Goal: Task Accomplishment & Management: Use online tool/utility

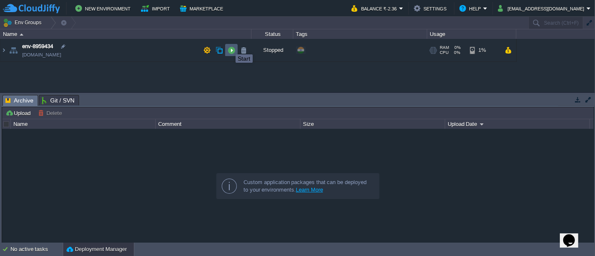
click at [229, 47] on button "button" at bounding box center [231, 50] width 8 height 8
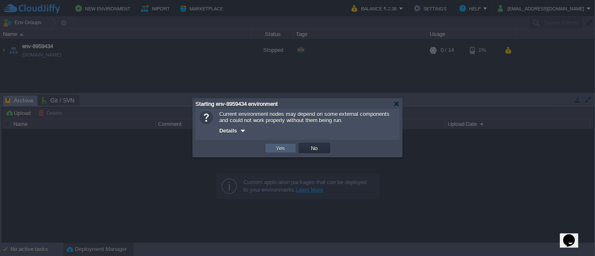
click at [279, 145] on td "Yes" at bounding box center [280, 148] width 31 height 10
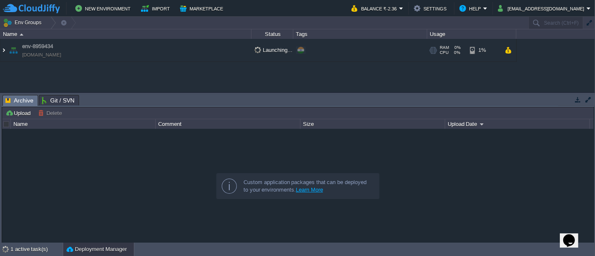
click at [5, 52] on img at bounding box center [3, 50] width 7 height 23
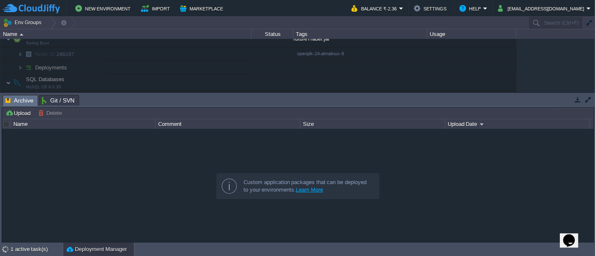
scroll to position [43, 0]
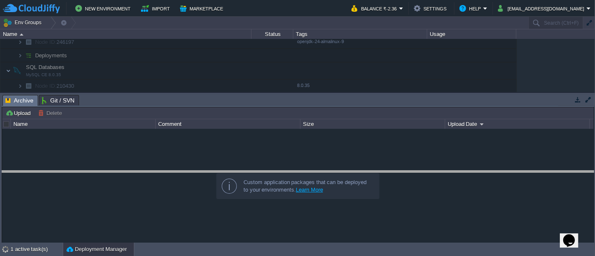
drag, startPoint x: 188, startPoint y: 105, endPoint x: 196, endPoint y: 181, distance: 76.5
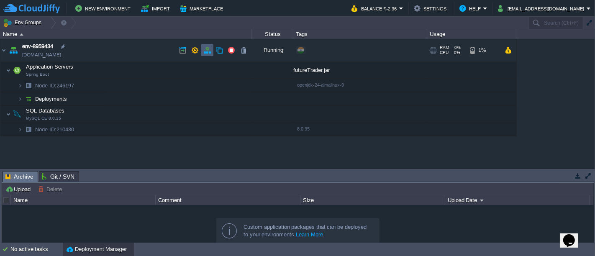
click at [204, 56] on td at bounding box center [207, 50] width 13 height 13
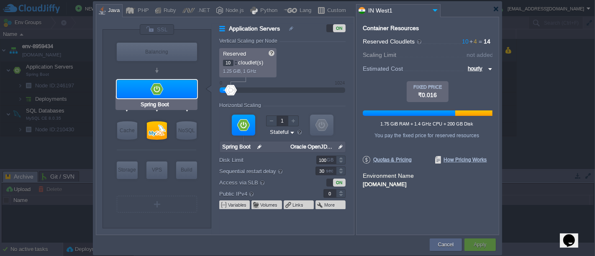
click at [192, 95] on div at bounding box center [157, 89] width 80 height 18
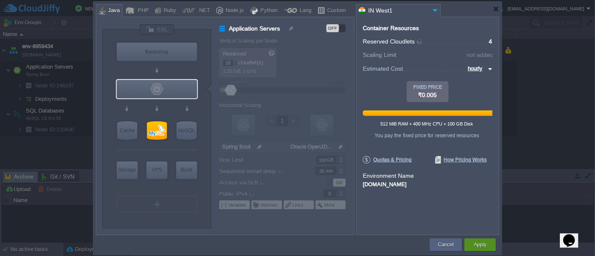
click at [473, 239] on div "Apply" at bounding box center [479, 244] width 19 height 13
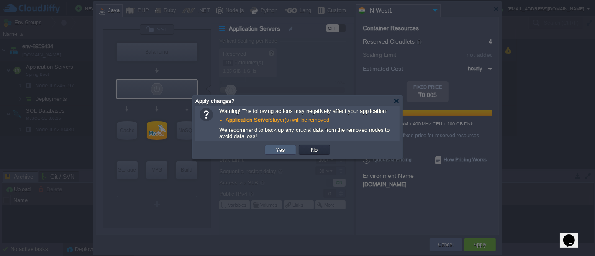
click at [291, 152] on td "Yes" at bounding box center [280, 150] width 31 height 10
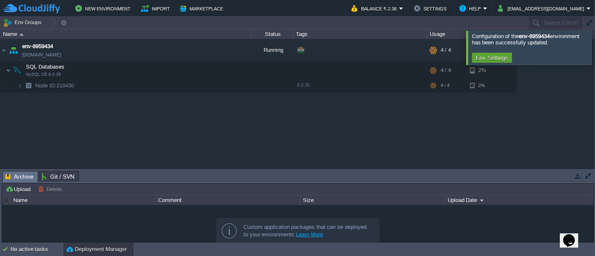
click at [594, 45] on div at bounding box center [605, 48] width 0 height 34
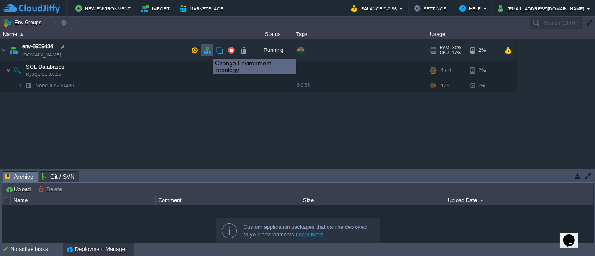
click at [207, 51] on button "button" at bounding box center [207, 50] width 8 height 8
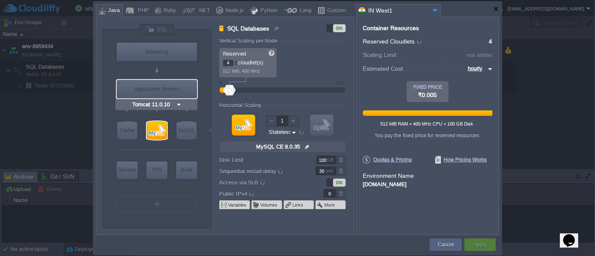
click at [178, 103] on img at bounding box center [179, 104] width 6 height 8
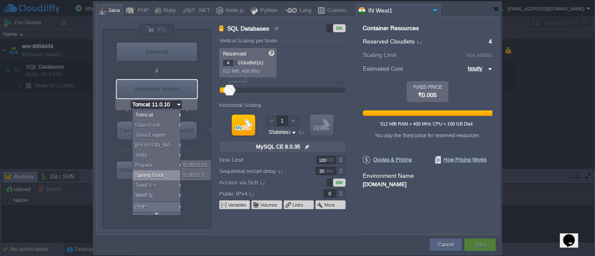
click at [158, 172] on div "Spring Boot" at bounding box center [158, 175] width 51 height 10
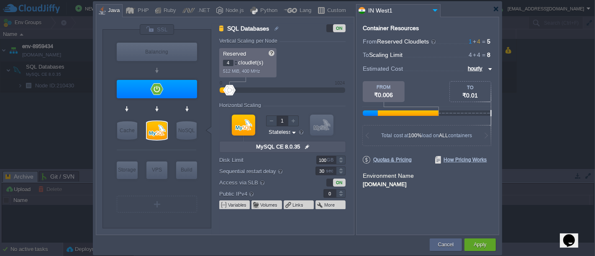
type input "Spring Boot"
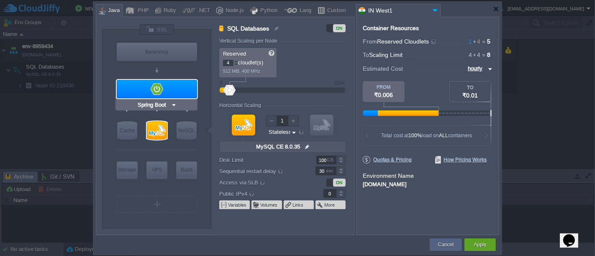
click at [194, 85] on div at bounding box center [157, 89] width 80 height 18
type input "Application Servers"
type input "1"
type input "Spring Boot"
type input "Oracle OpenJD..."
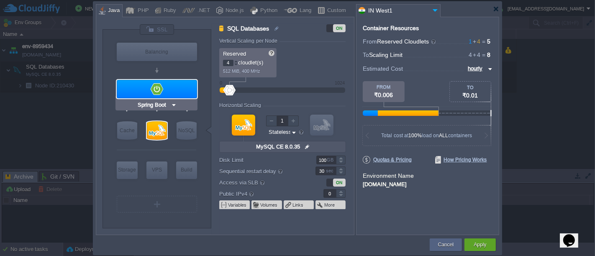
type input "Stateful"
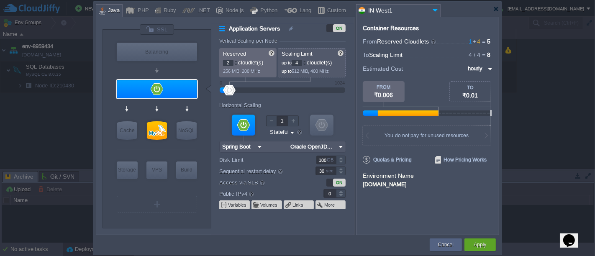
click at [236, 61] on div at bounding box center [236, 61] width 4 height 3
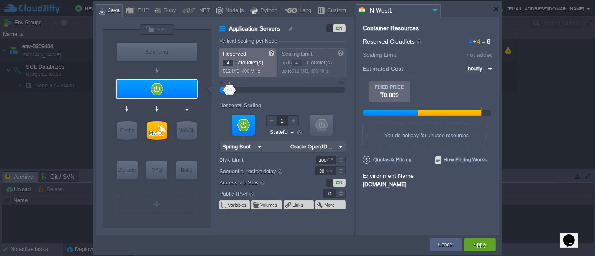
click at [236, 61] on div at bounding box center [236, 61] width 4 height 3
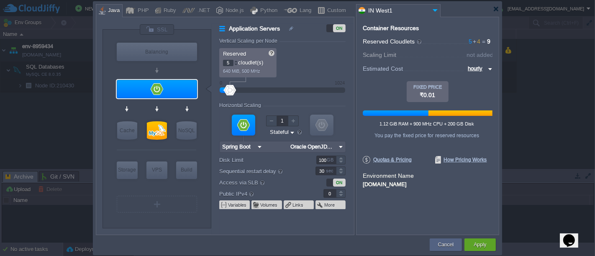
click at [236, 61] on div at bounding box center [236, 61] width 4 height 3
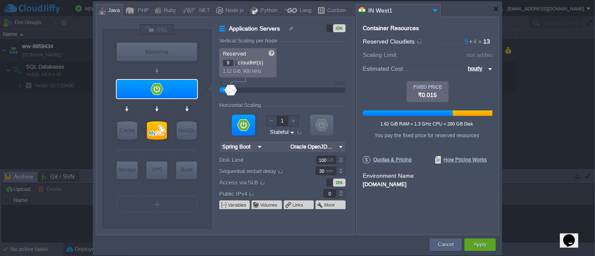
type input "10"
click at [236, 61] on div at bounding box center [236, 61] width 4 height 3
click at [473, 242] on button "Apply" at bounding box center [479, 244] width 13 height 8
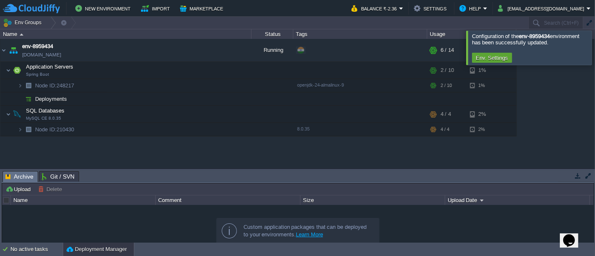
click at [594, 50] on div at bounding box center [605, 48] width 0 height 34
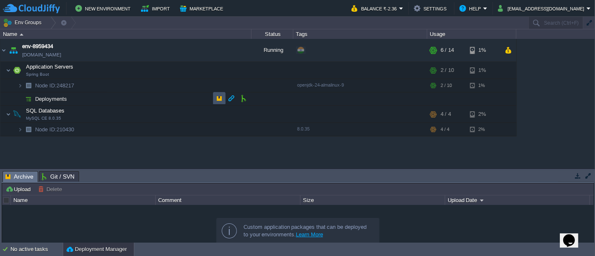
click at [220, 98] on button "button" at bounding box center [219, 98] width 8 height 8
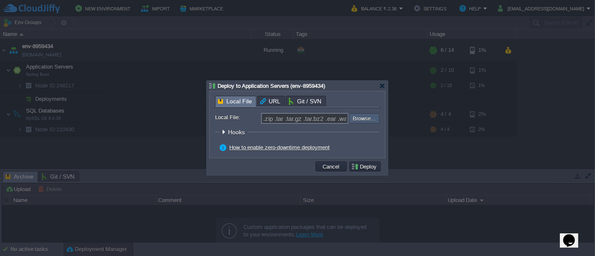
click at [363, 119] on input "file" at bounding box center [326, 118] width 106 height 10
type input "C:\fakepath\futureTrader.jar"
type input "futureTrader.jar"
click at [370, 168] on button "Deploy" at bounding box center [365, 167] width 28 height 8
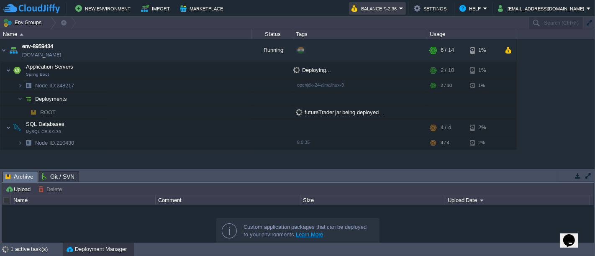
click at [403, 6] on em "Balance ₹-2.36" at bounding box center [377, 8] width 52 height 10
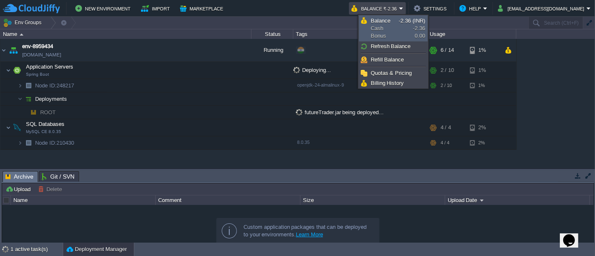
click at [385, 35] on span "Balance Cash Bonus" at bounding box center [384, 28] width 28 height 23
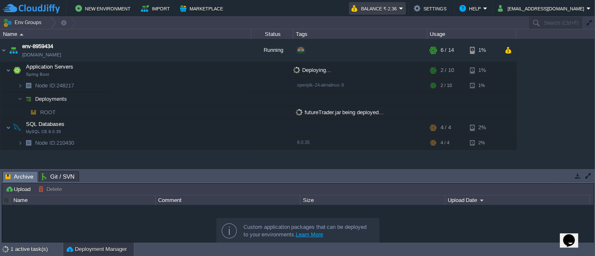
click at [399, 9] on button "Balance ₹-2.36" at bounding box center [375, 8] width 48 height 10
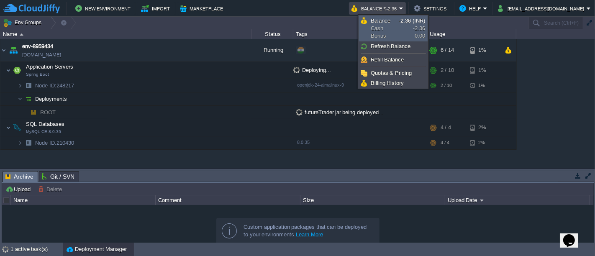
click at [378, 34] on span "Balance Cash Bonus" at bounding box center [384, 28] width 28 height 23
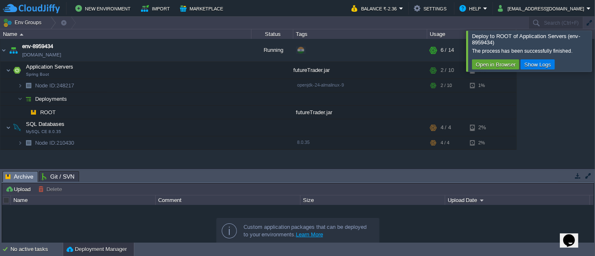
click at [594, 55] on div at bounding box center [605, 51] width 0 height 41
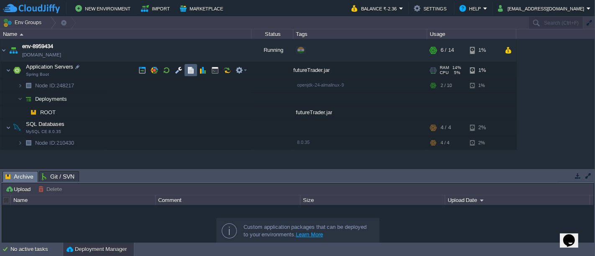
click at [193, 75] on td at bounding box center [190, 70] width 13 height 13
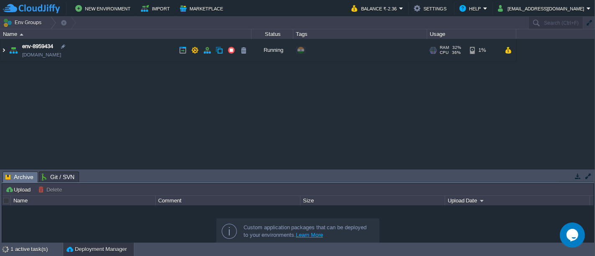
click at [3, 52] on img at bounding box center [3, 50] width 7 height 23
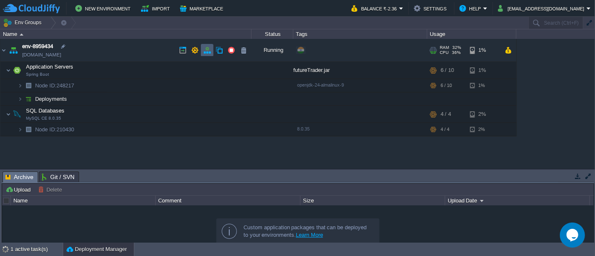
click at [203, 54] on button "button" at bounding box center [207, 50] width 8 height 8
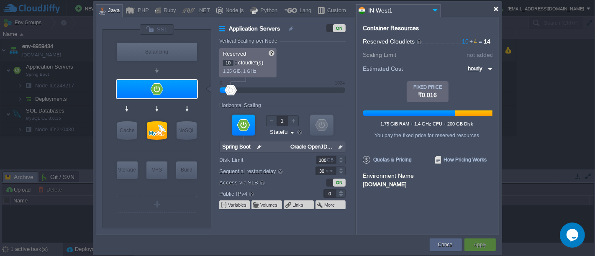
click at [495, 12] on div at bounding box center [496, 9] width 6 height 6
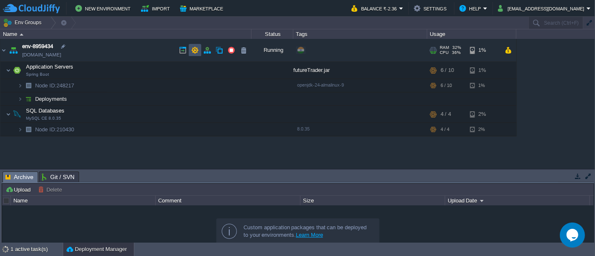
click at [192, 49] on button "button" at bounding box center [195, 50] width 8 height 8
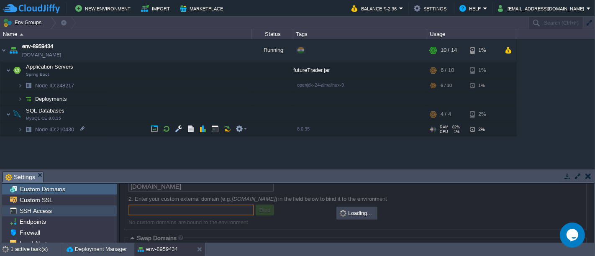
scroll to position [46, 0]
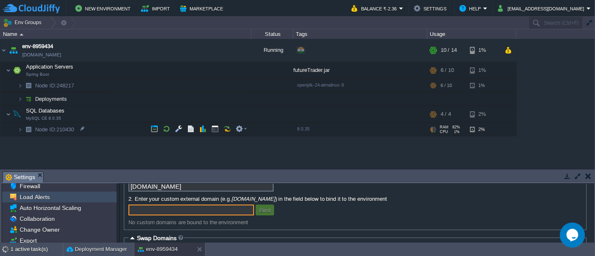
click at [53, 194] on div "Load Alerts" at bounding box center [59, 197] width 115 height 11
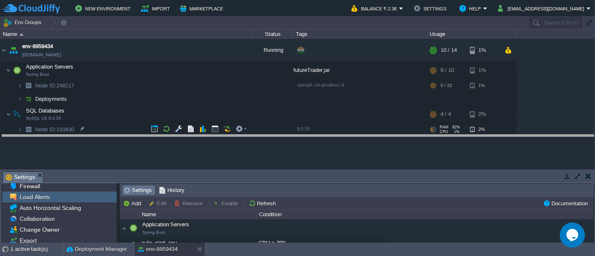
drag, startPoint x: 291, startPoint y: 171, endPoint x: 284, endPoint y: 111, distance: 60.2
click at [284, 114] on body "New Environment Import Marketplace Bonus ₹0.00 Upgrade Account Balance ₹-2.36 S…" at bounding box center [297, 128] width 595 height 256
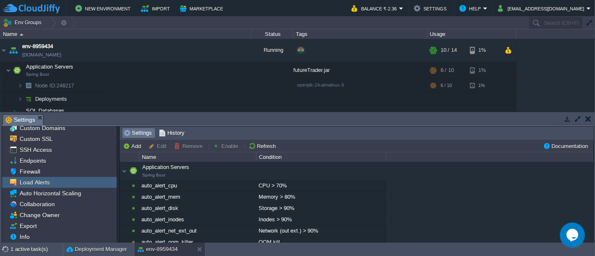
scroll to position [3, 0]
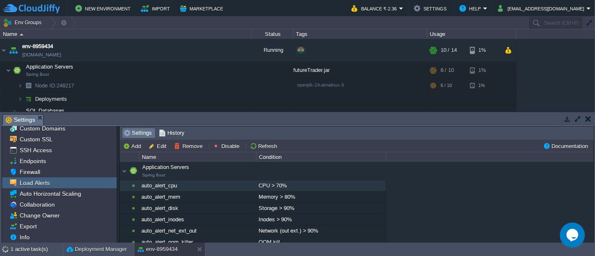
click at [279, 187] on div "CPU > 70%" at bounding box center [320, 185] width 129 height 11
click at [220, 146] on button "Disable" at bounding box center [227, 146] width 29 height 8
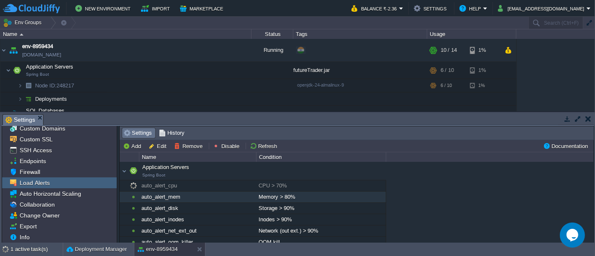
click at [265, 197] on div "Memory > 80%" at bounding box center [320, 197] width 129 height 11
click at [228, 146] on button "Disable" at bounding box center [227, 146] width 29 height 8
click at [585, 117] on button "button" at bounding box center [588, 119] width 6 height 8
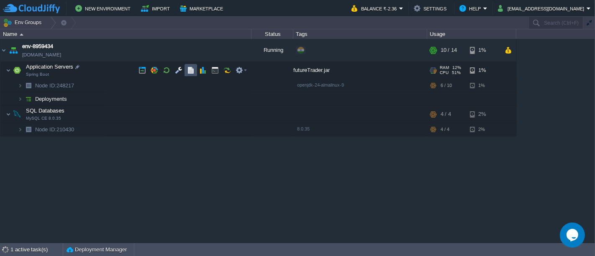
click at [188, 69] on button "button" at bounding box center [191, 70] width 8 height 8
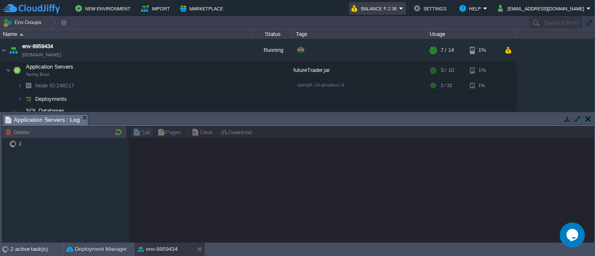
click at [403, 8] on em "Balance ₹-2.36" at bounding box center [377, 8] width 52 height 10
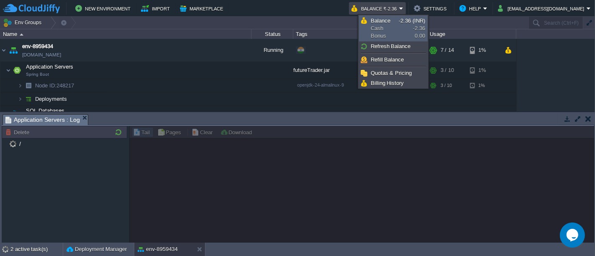
click at [407, 26] on link "Balance Cash Bonus -2.36 (INR) -2.36 0.00" at bounding box center [393, 28] width 68 height 25
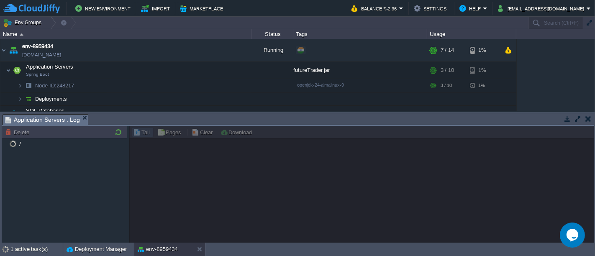
click at [585, 119] on button "button" at bounding box center [588, 119] width 6 height 8
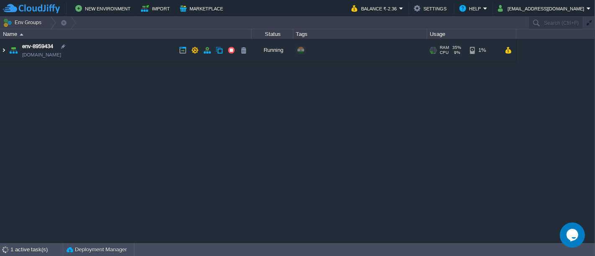
click at [2, 52] on img at bounding box center [3, 50] width 7 height 23
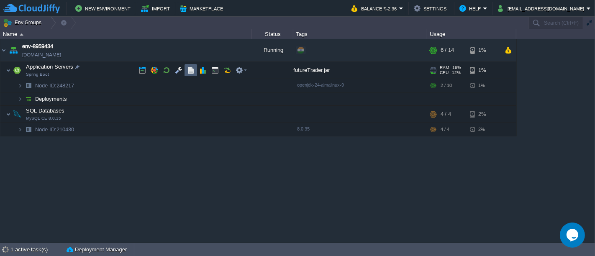
click at [186, 66] on td at bounding box center [190, 70] width 13 height 13
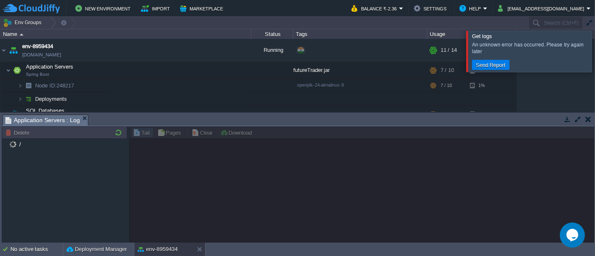
click at [594, 49] on div at bounding box center [605, 51] width 0 height 41
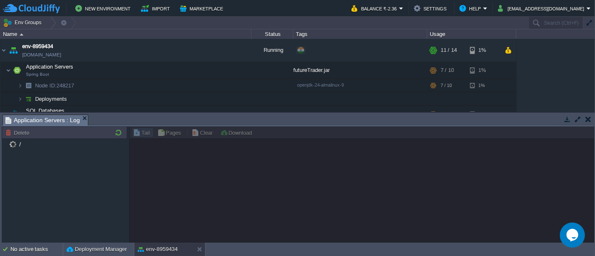
click at [591, 120] on td at bounding box center [587, 119] width 10 height 10
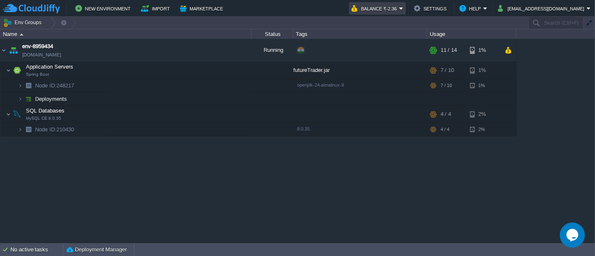
click at [399, 9] on button "Balance ₹-2.36" at bounding box center [375, 8] width 48 height 10
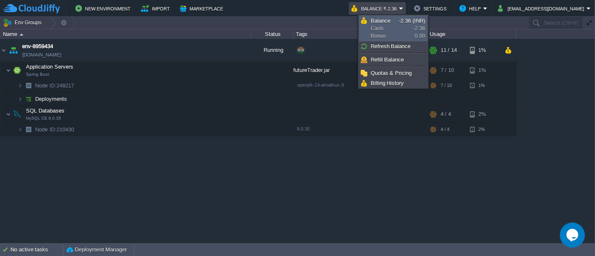
click at [378, 29] on span "Balance Cash Bonus" at bounding box center [384, 28] width 28 height 23
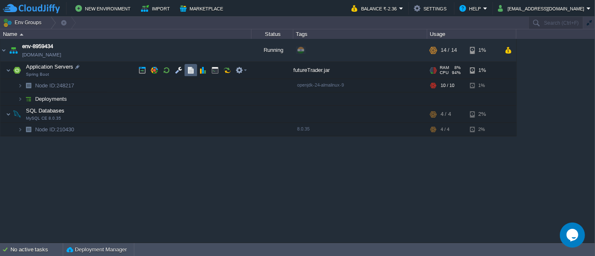
click at [188, 68] on button "button" at bounding box center [191, 70] width 8 height 8
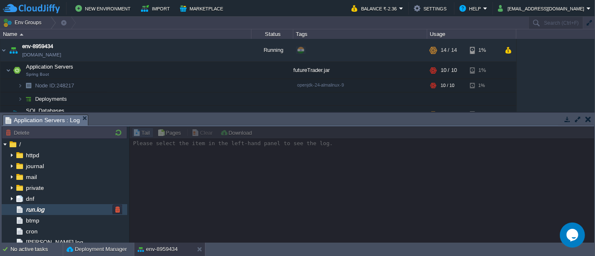
click at [39, 212] on span "run.log" at bounding box center [34, 210] width 21 height 8
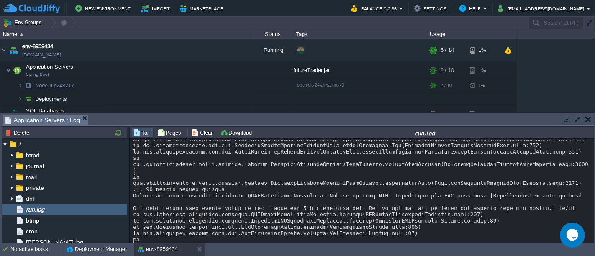
scroll to position [7828, 0]
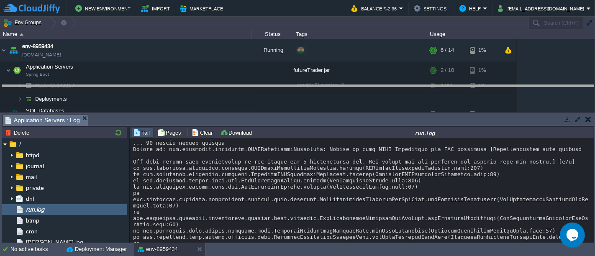
drag, startPoint x: 361, startPoint y: 117, endPoint x: 367, endPoint y: 77, distance: 40.6
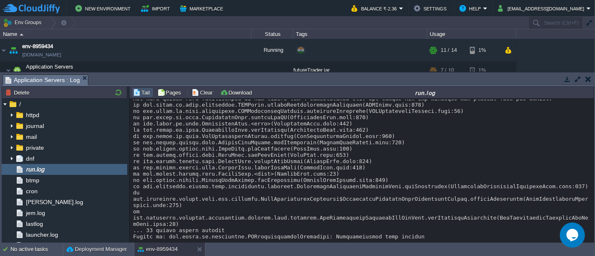
scroll to position [8101, 0]
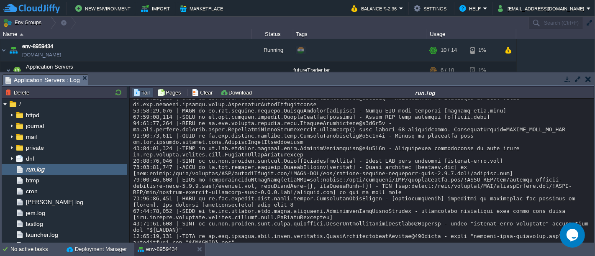
scroll to position [8426, 0]
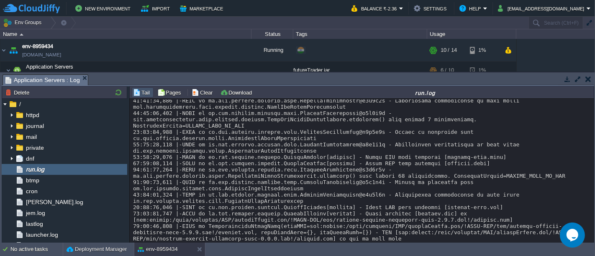
click at [591, 77] on td at bounding box center [587, 79] width 10 height 10
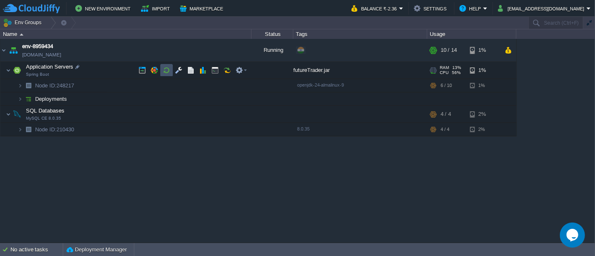
click at [169, 68] on button "button" at bounding box center [167, 70] width 8 height 8
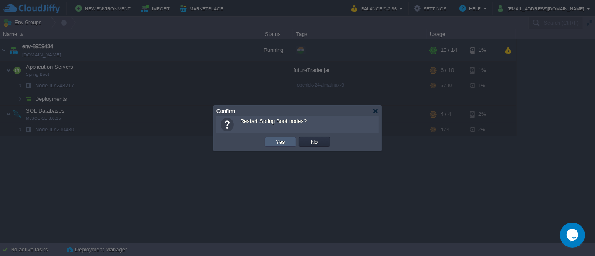
click at [286, 144] on button "Yes" at bounding box center [280, 142] width 14 height 8
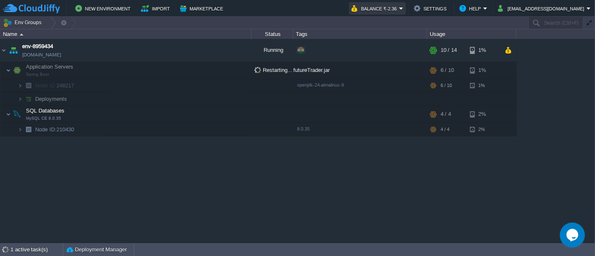
click at [399, 10] on button "Balance ₹-2.36" at bounding box center [375, 8] width 48 height 10
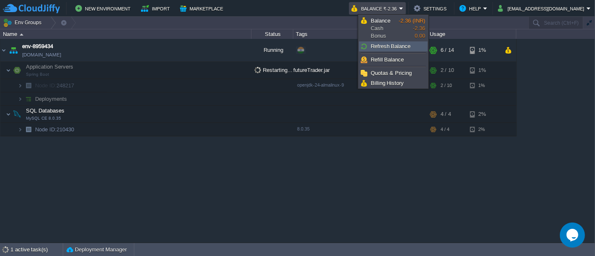
click at [397, 42] on link "Refresh Balance" at bounding box center [393, 46] width 68 height 9
click at [396, 55] on link "Refill Balance" at bounding box center [393, 59] width 68 height 9
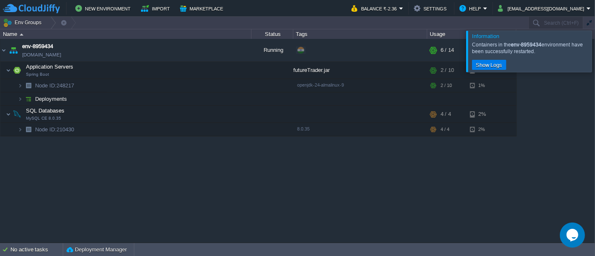
click at [594, 46] on div at bounding box center [605, 51] width 0 height 41
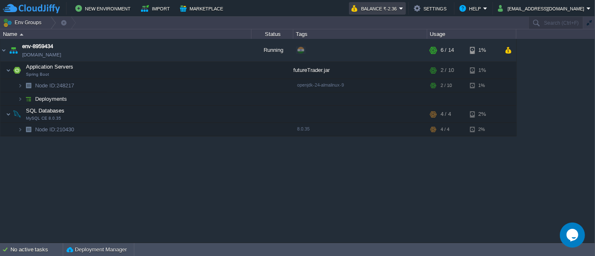
click at [399, 8] on button "Balance ₹-2.36" at bounding box center [375, 8] width 48 height 10
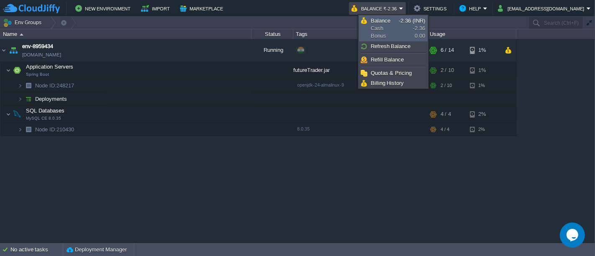
click at [398, 25] on link "Balance Cash Bonus -2.36 (INR) -2.36 0.00" at bounding box center [393, 28] width 68 height 25
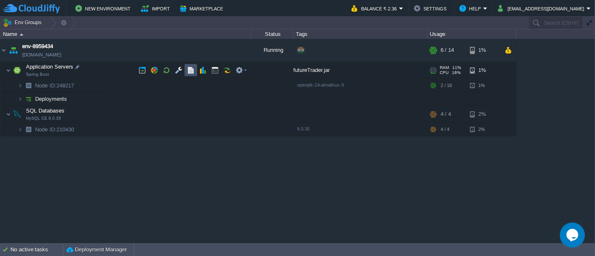
click at [193, 72] on button "button" at bounding box center [191, 70] width 8 height 8
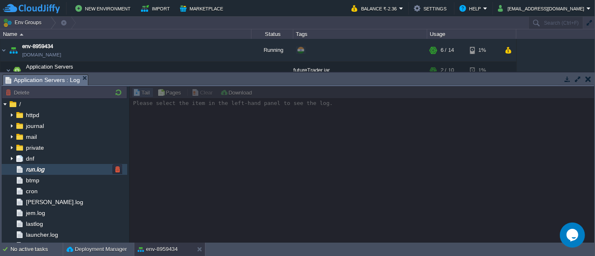
click at [44, 169] on span "run.log" at bounding box center [34, 170] width 21 height 8
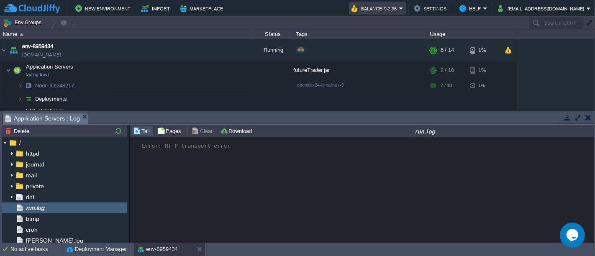
click at [403, 8] on em "Balance ₹-2.36" at bounding box center [377, 8] width 52 height 10
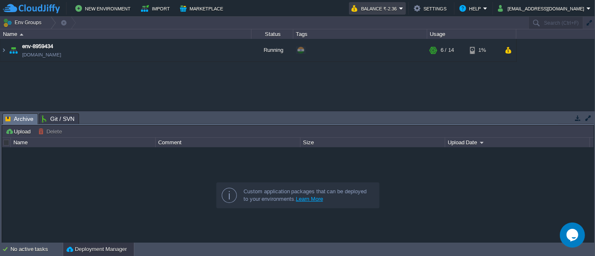
click at [399, 6] on button "Balance ₹-2.36" at bounding box center [375, 8] width 48 height 10
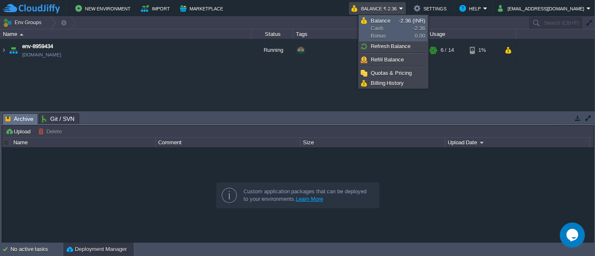
click at [382, 32] on span "Balance Cash Bonus" at bounding box center [384, 28] width 28 height 23
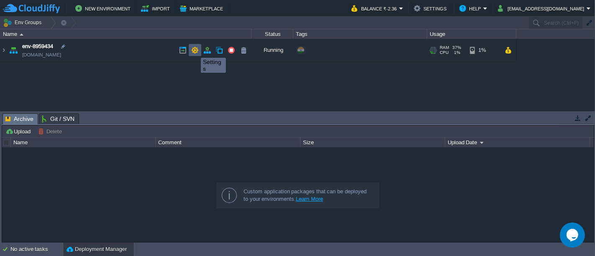
click at [194, 50] on button "button" at bounding box center [195, 50] width 8 height 8
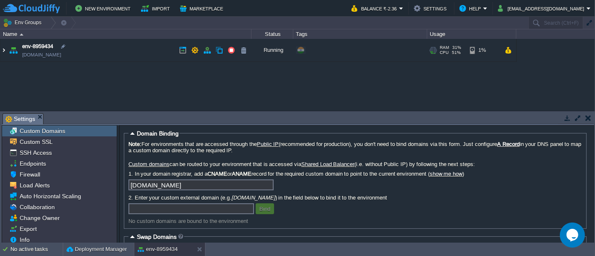
click at [5, 54] on img at bounding box center [3, 50] width 7 height 23
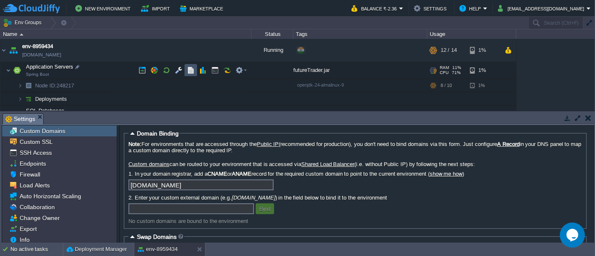
click at [190, 72] on button "button" at bounding box center [191, 70] width 8 height 8
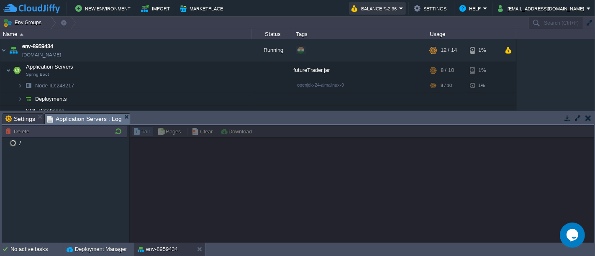
click at [399, 7] on button "Balance ₹-2.36" at bounding box center [375, 8] width 48 height 10
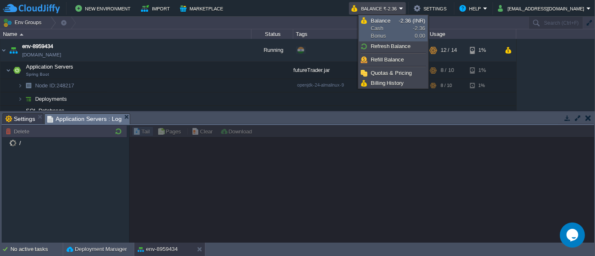
click at [406, 38] on link "Balance Cash Bonus -2.36 (INR) -2.36 0.00" at bounding box center [393, 28] width 68 height 25
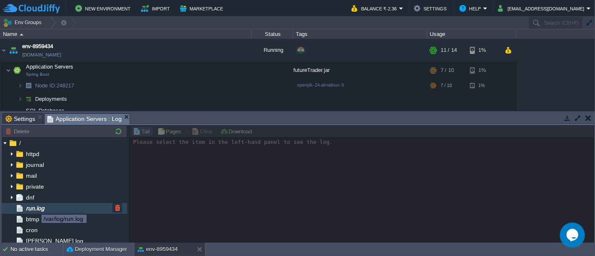
click at [35, 207] on span "run.log" at bounding box center [34, 208] width 21 height 8
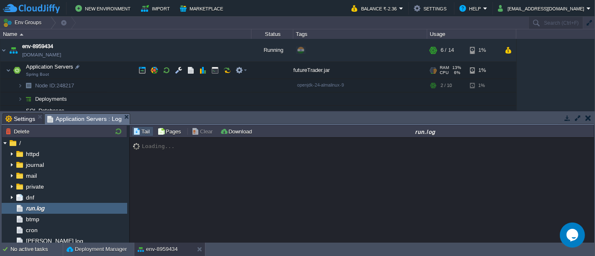
scroll to position [25, 0]
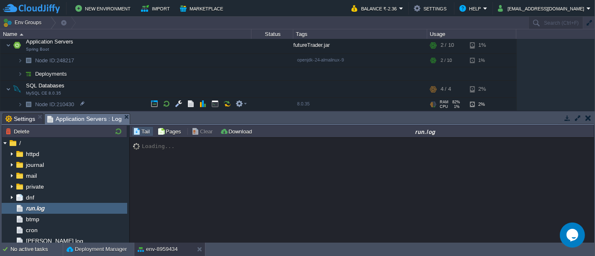
click at [120, 104] on td "Node ID: 210430" at bounding box center [125, 104] width 251 height 13
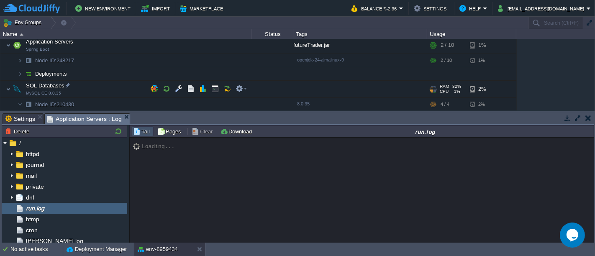
scroll to position [51, 0]
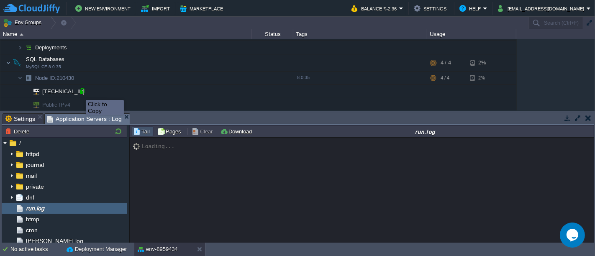
click at [79, 92] on div at bounding box center [82, 91] width 8 height 8
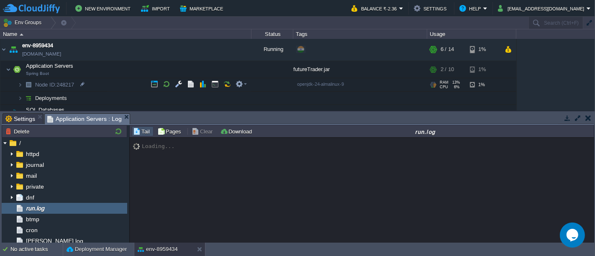
scroll to position [0, 0]
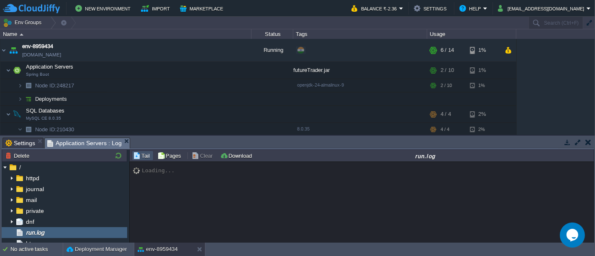
click at [565, 141] on button "button" at bounding box center [567, 142] width 8 height 8
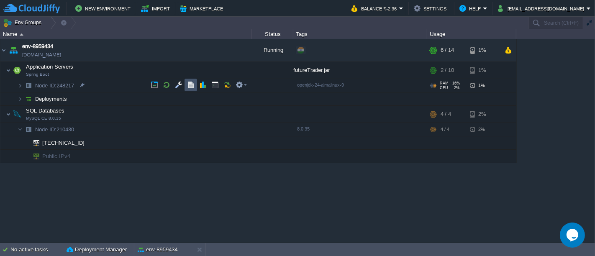
click at [187, 85] on button "button" at bounding box center [191, 85] width 8 height 8
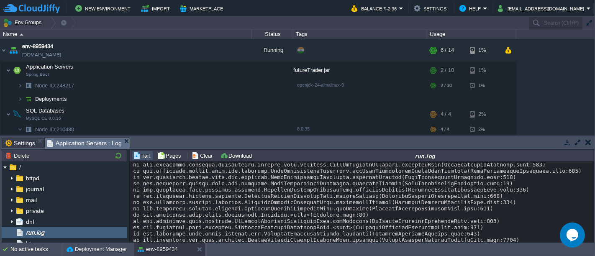
scroll to position [93, 0]
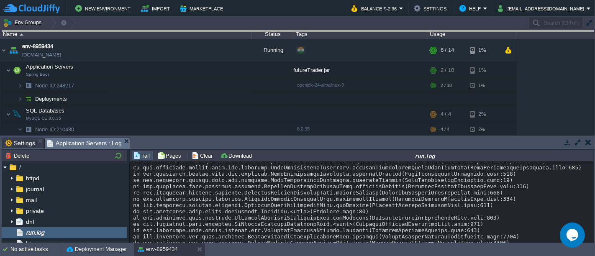
drag, startPoint x: 319, startPoint y: 137, endPoint x: 322, endPoint y: 30, distance: 107.1
click at [322, 30] on body "New Environment Import Marketplace Bonus ₹0.00 Upgrade Account Balance ₹-2.36 S…" at bounding box center [297, 128] width 595 height 256
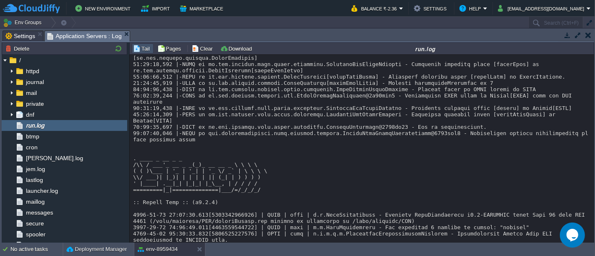
scroll to position [2510, 0]
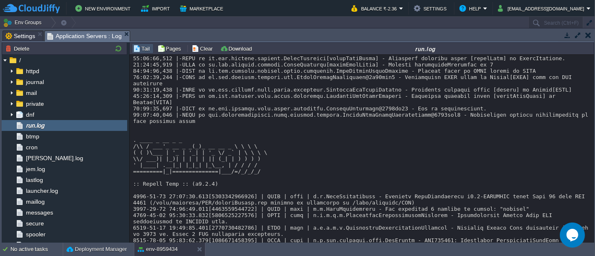
drag, startPoint x: 134, startPoint y: 113, endPoint x: 545, endPoint y: 123, distance: 411.6
copy div "The last packet sent successfully to the server was 0 milliseconds ago. The dri…"
drag, startPoint x: 163, startPoint y: 135, endPoint x: 130, endPoint y: 92, distance: 54.3
click at [130, 92] on div "Loading..." at bounding box center [362, 149] width 465 height 189
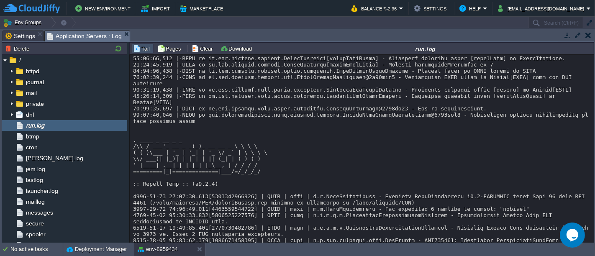
copy div "2025-09-07 03:30:54.091[1757215854091] | WARN | main | o.h.e.jdbc.spi.SqlExcept…"
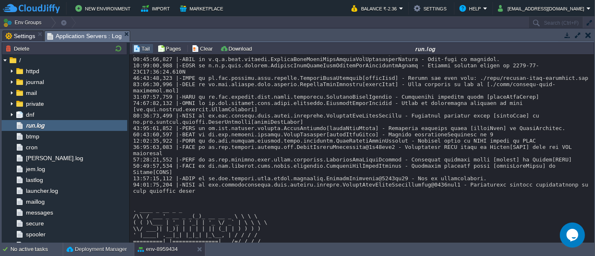
scroll to position [10671, 0]
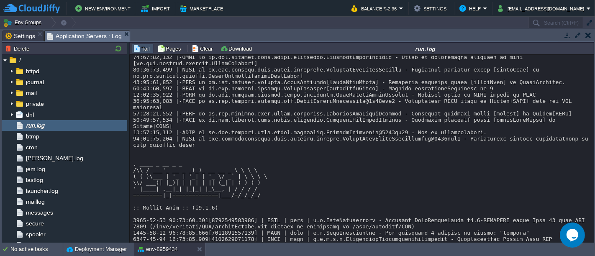
drag, startPoint x: 135, startPoint y: 167, endPoint x: 419, endPoint y: 169, distance: 284.3
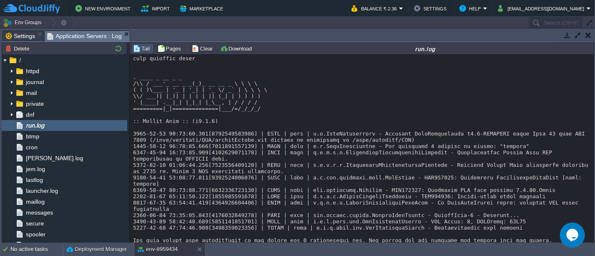
scroll to position [10764, 0]
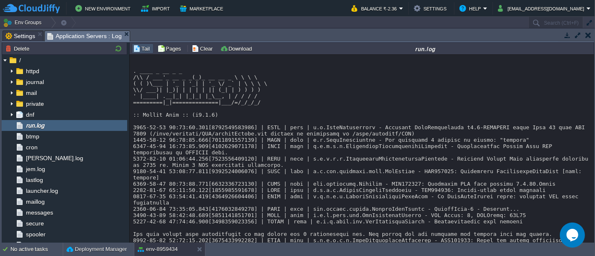
click at [565, 36] on button "button" at bounding box center [567, 35] width 8 height 8
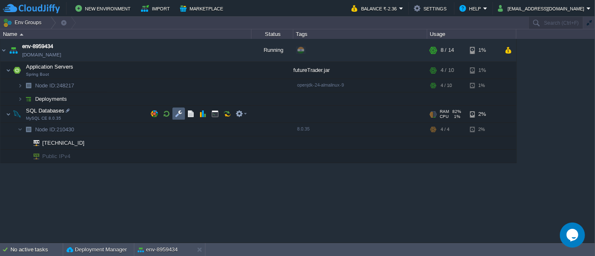
click at [176, 115] on button "button" at bounding box center [179, 114] width 8 height 8
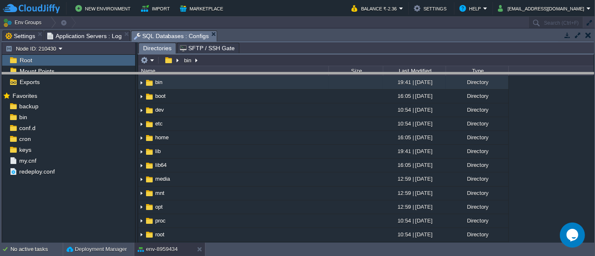
drag, startPoint x: 285, startPoint y: 32, endPoint x: 295, endPoint y: 90, distance: 58.6
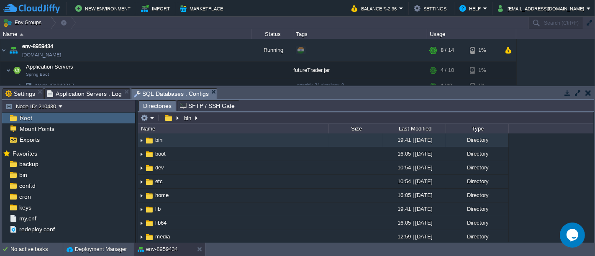
click at [207, 108] on span "SFTP / SSH Gate" at bounding box center [207, 106] width 55 height 10
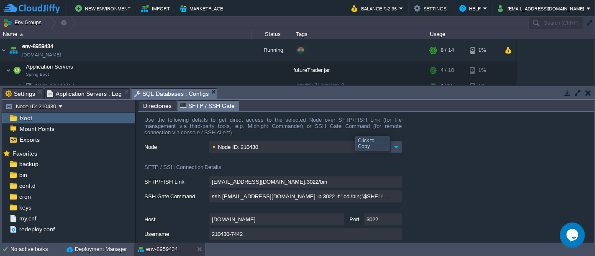
scroll to position [0, 0]
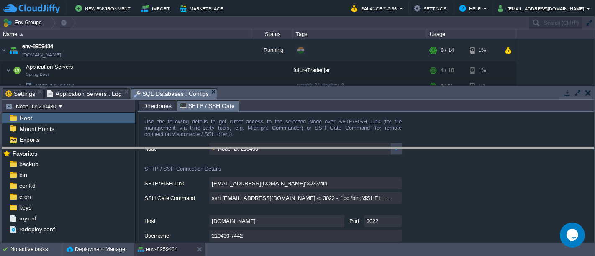
drag, startPoint x: 267, startPoint y: 94, endPoint x: 270, endPoint y: 153, distance: 59.4
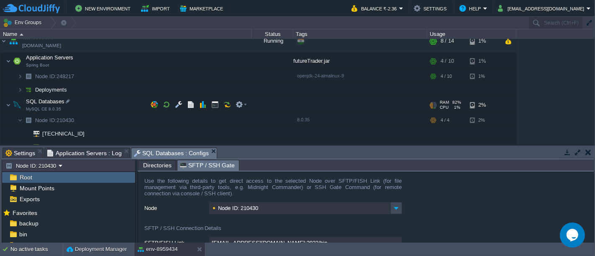
scroll to position [17, 0]
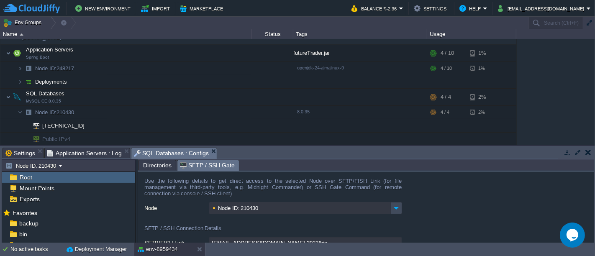
click at [566, 151] on button "button" at bounding box center [567, 152] width 8 height 8
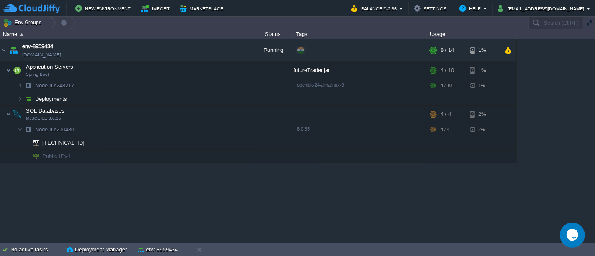
scroll to position [0, 0]
click at [207, 51] on button "button" at bounding box center [207, 50] width 8 height 8
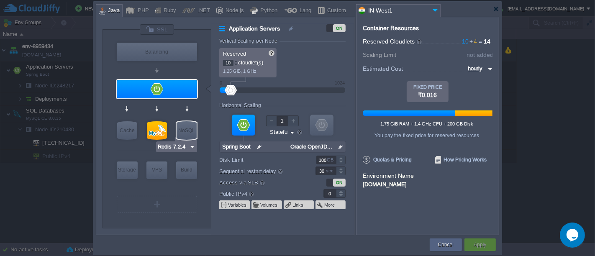
type input "MySQL CE 8.0.35"
click at [154, 133] on div at bounding box center [157, 130] width 20 height 18
type input "SQL Databases"
type input "4"
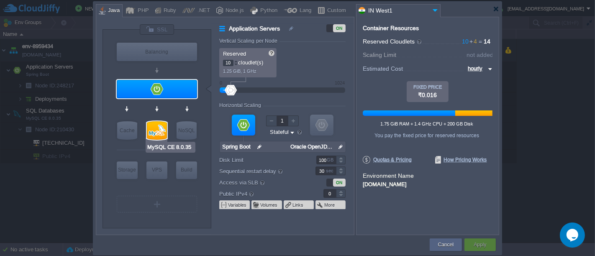
type input "MySQL CE 8.0.35"
type input "null"
type input "8.0.35"
type input "Stateless"
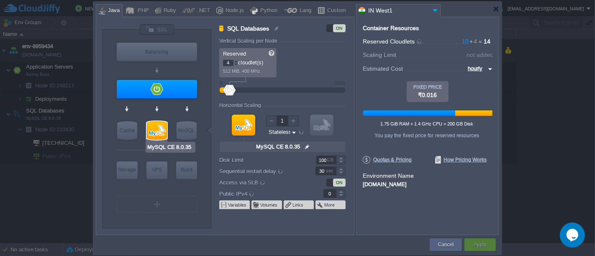
click at [156, 134] on div at bounding box center [157, 130] width 20 height 18
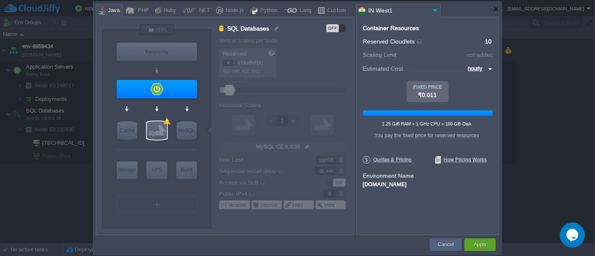
click at [340, 30] on div "OFF" at bounding box center [335, 28] width 19 height 8
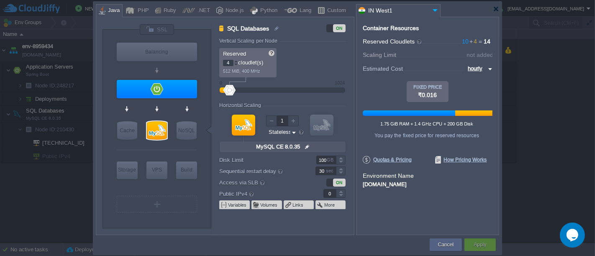
click at [329, 28] on div "ON" at bounding box center [335, 28] width 19 height 8
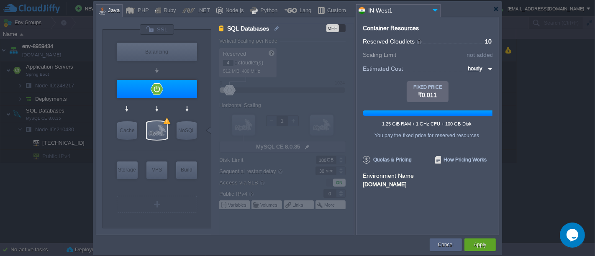
click at [343, 28] on div "OFF" at bounding box center [335, 28] width 19 height 8
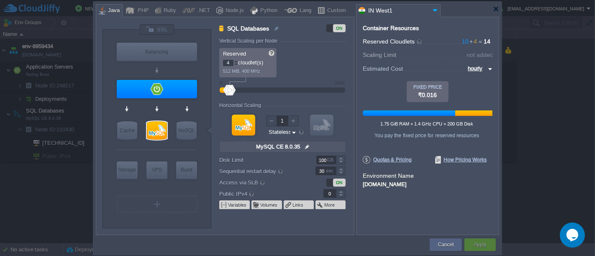
type input "MySQL CE 8.0.35"
click at [161, 128] on div at bounding box center [157, 130] width 20 height 18
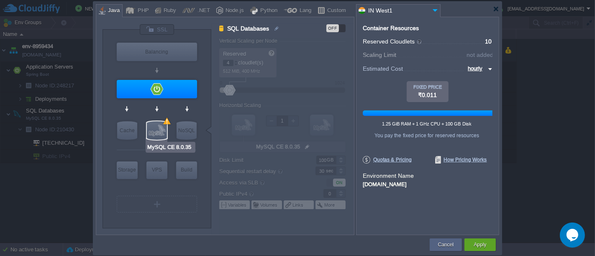
click at [161, 128] on div at bounding box center [157, 130] width 20 height 18
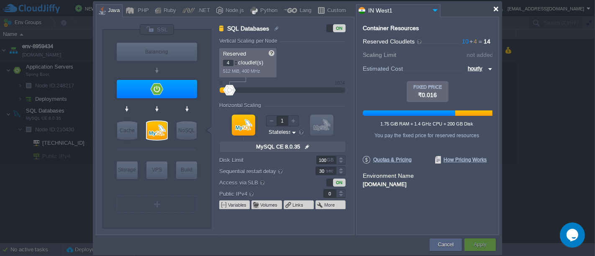
click at [495, 8] on div at bounding box center [496, 9] width 6 height 6
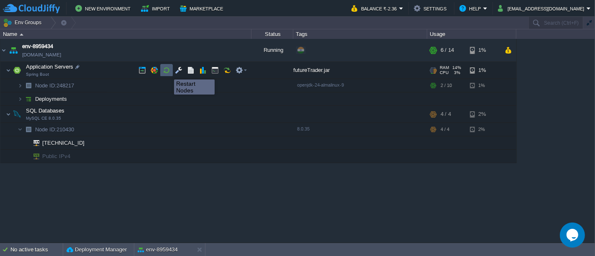
click at [168, 72] on button "button" at bounding box center [167, 70] width 8 height 8
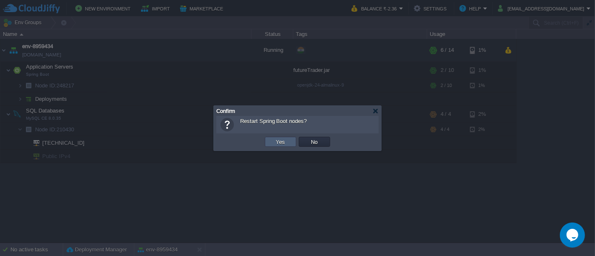
click at [290, 143] on td "Yes" at bounding box center [280, 142] width 31 height 10
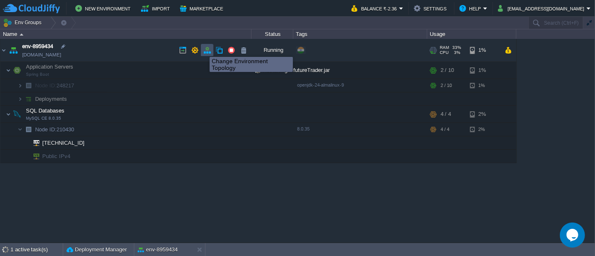
click at [204, 49] on button "button" at bounding box center [207, 50] width 8 height 8
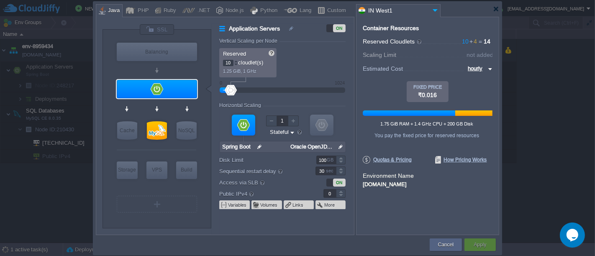
type input "MySQL CE 8.0.35"
click at [161, 129] on div at bounding box center [157, 130] width 20 height 18
type input "SQL Databases"
type input "4"
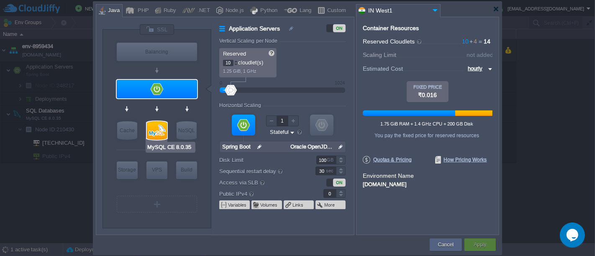
type input "MySQL CE 8.0.35"
type input "null"
type input "8.0.35"
type input "Stateless"
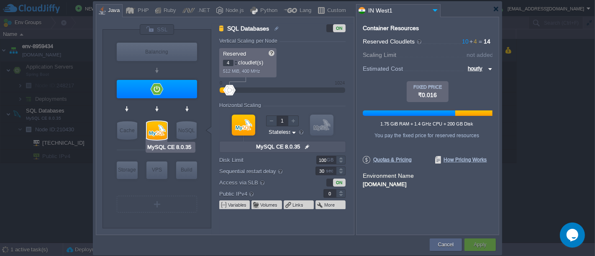
type input "Redis 7.2.4"
click at [340, 193] on div at bounding box center [341, 191] width 10 height 4
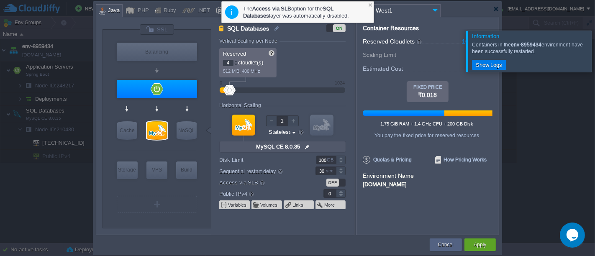
click at [340, 195] on div at bounding box center [341, 196] width 10 height 4
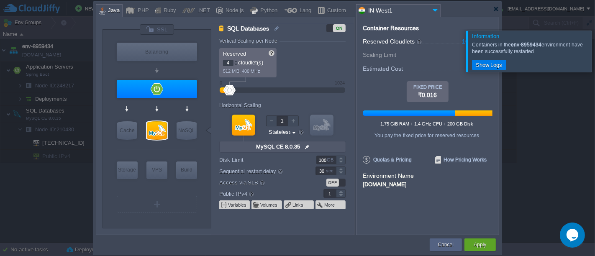
click at [340, 192] on div at bounding box center [341, 191] width 10 height 4
click at [341, 196] on div at bounding box center [341, 196] width 10 height 4
click at [348, 232] on form "Vertical Scaling per Node Reserved 4 cloudlet(s) 512 MiB, 400 MHz Scaling Limit…" at bounding box center [286, 136] width 134 height 197
type input "1"
click at [342, 189] on div at bounding box center [341, 191] width 10 height 4
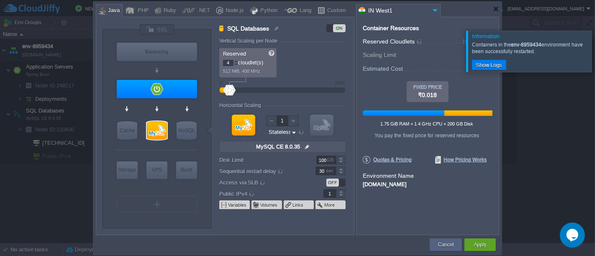
click at [458, 214] on div "Container Resources From Reserved Cloudlets 10 + 4 ... = 14 not added To Scalin…" at bounding box center [427, 126] width 143 height 218
click at [360, 130] on div "Container Resources From Reserved Cloudlets 10 + 4 ... = 14 not added To Scalin…" at bounding box center [427, 126] width 143 height 218
click at [478, 243] on button "Apply" at bounding box center [479, 244] width 13 height 8
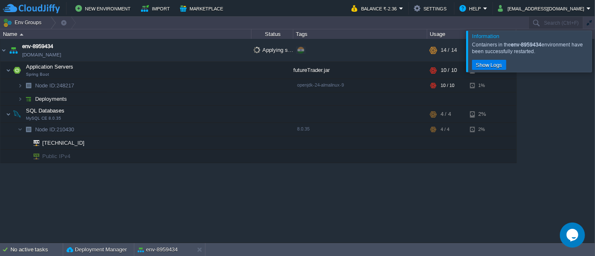
click at [594, 58] on div at bounding box center [605, 51] width 0 height 41
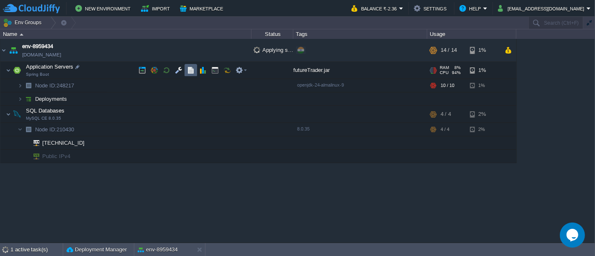
click at [194, 75] on td at bounding box center [190, 70] width 13 height 13
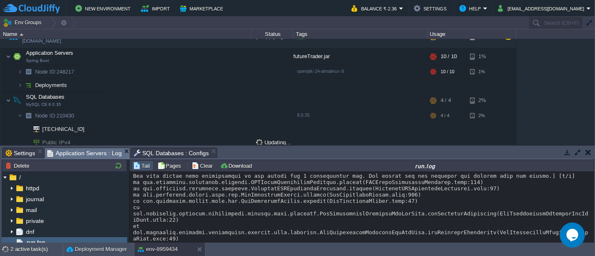
scroll to position [11507, 0]
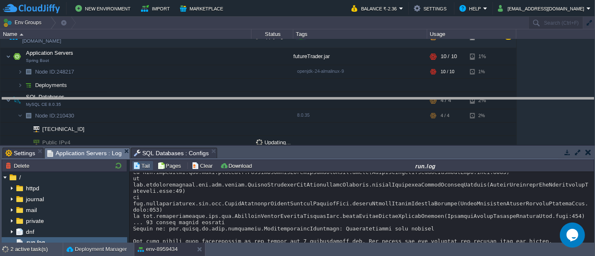
drag, startPoint x: 377, startPoint y: 152, endPoint x: 376, endPoint y: 74, distance: 78.2
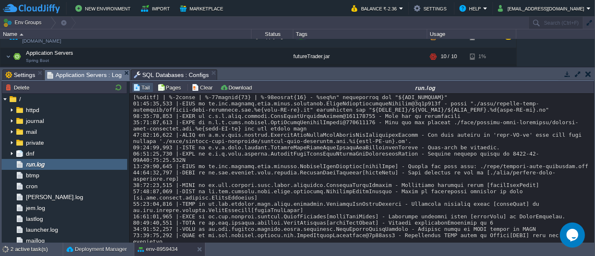
scroll to position [12622, 0]
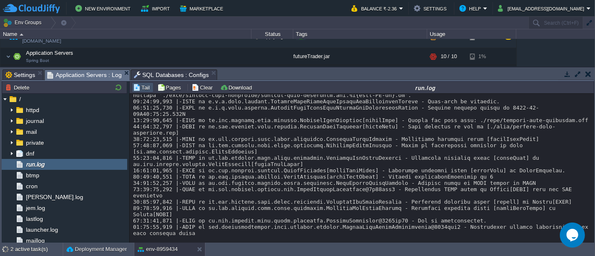
drag, startPoint x: 593, startPoint y: 215, endPoint x: 594, endPoint y: 249, distance: 33.5
click at [594, 249] on body "New Environment Import Marketplace Bonus ₹0.00 Upgrade Account Balance ₹-2.36 S…" at bounding box center [297, 128] width 595 height 256
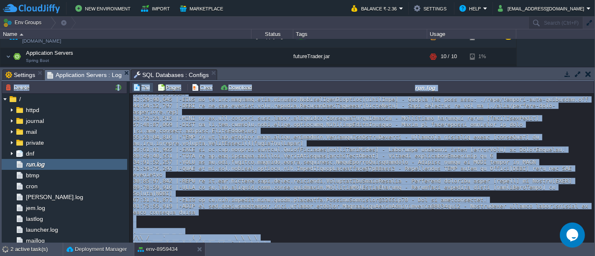
drag, startPoint x: 589, startPoint y: 209, endPoint x: 592, endPoint y: 227, distance: 18.2
click at [594, 240] on div "Tasks Activity Log Archive Git / SVN Settings Application Servers : Log SQL Dat…" at bounding box center [297, 155] width 595 height 176
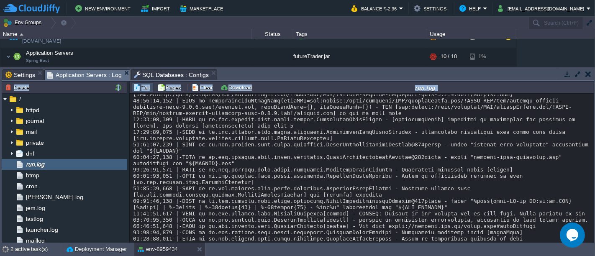
scroll to position [14749, 0]
click at [196, 89] on button "Clear" at bounding box center [203, 88] width 23 height 8
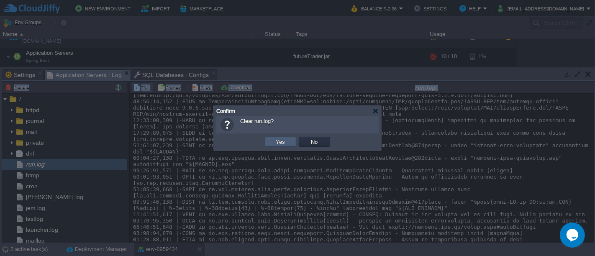
click at [280, 146] on td "Yes" at bounding box center [280, 142] width 31 height 10
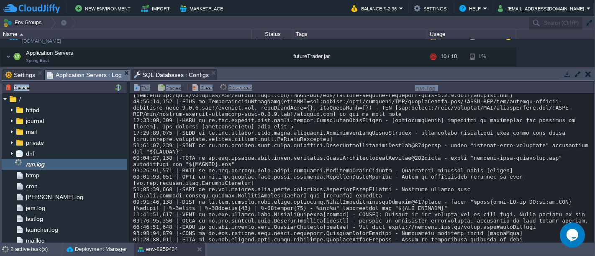
click at [569, 74] on button "button" at bounding box center [567, 74] width 8 height 8
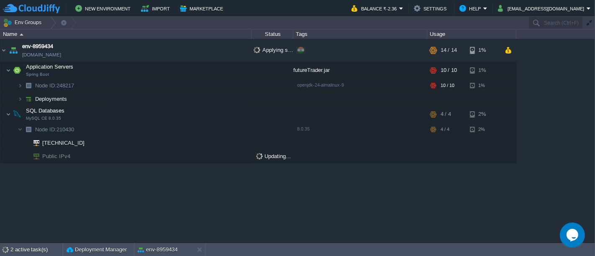
scroll to position [0, 0]
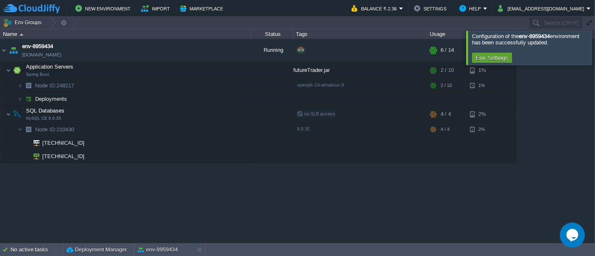
click at [594, 51] on div at bounding box center [605, 48] width 0 height 34
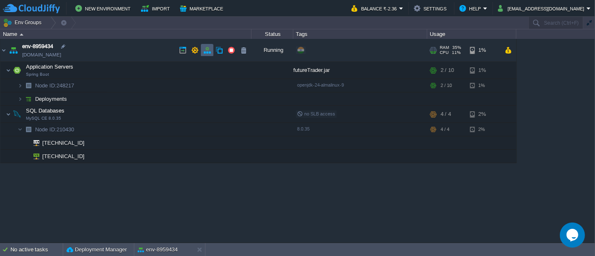
click at [203, 52] on button "button" at bounding box center [207, 50] width 8 height 8
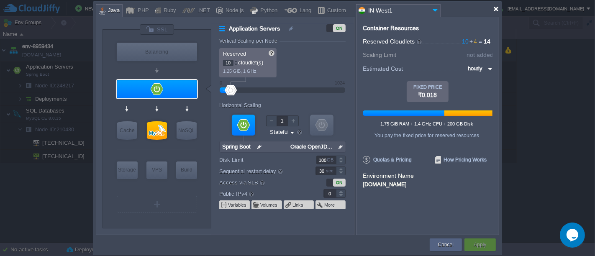
click at [495, 8] on div at bounding box center [496, 9] width 6 height 6
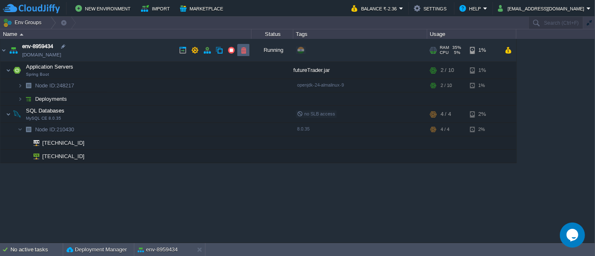
click at [240, 49] on button "button" at bounding box center [244, 50] width 8 height 8
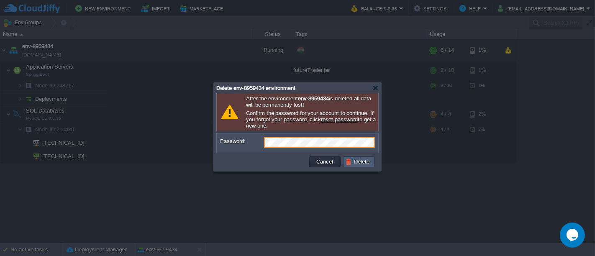
click at [350, 163] on button "Delete" at bounding box center [358, 162] width 27 height 8
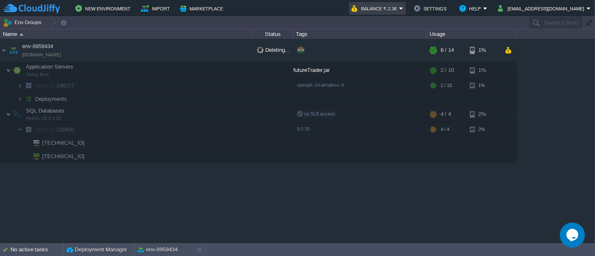
click at [403, 9] on em "Balance ₹-2.36" at bounding box center [377, 8] width 52 height 10
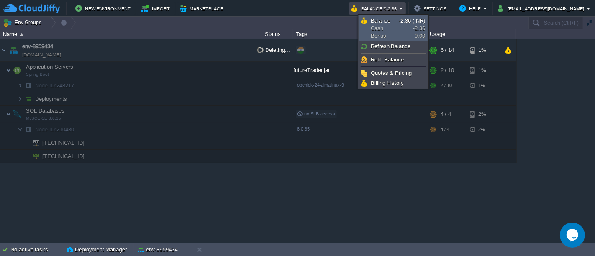
click at [406, 20] on span "-2.36 (INR)" at bounding box center [411, 21] width 26 height 6
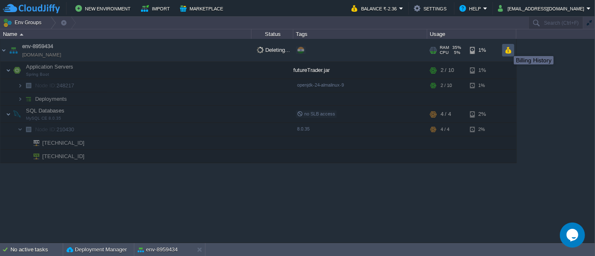
click at [507, 49] on button "button" at bounding box center [507, 50] width 7 height 8
click at [285, 77] on div at bounding box center [272, 70] width 42 height 17
click at [107, 188] on div "env-8959434 env-8959434.in1.cloudjiffy.net Deleting... + Add to Env Group RAM 3…" at bounding box center [297, 140] width 595 height 203
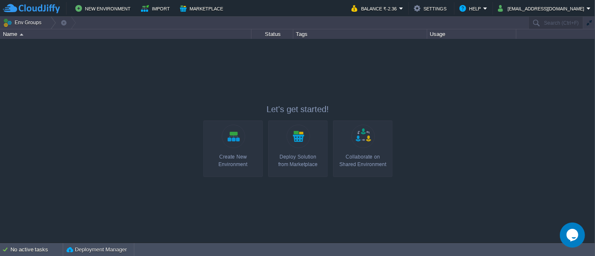
click at [247, 145] on link "Create New Environment" at bounding box center [232, 148] width 59 height 56
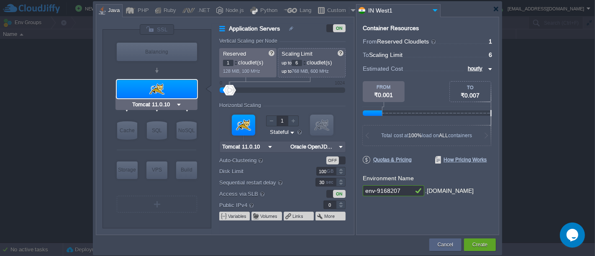
click at [177, 105] on img at bounding box center [179, 104] width 6 height 8
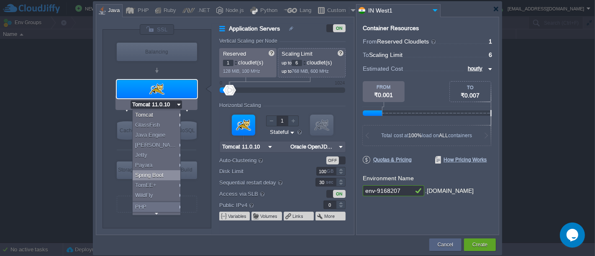
click at [159, 173] on div "Spring Boot" at bounding box center [158, 175] width 51 height 10
type input "4"
type input "Spring Boot"
type input "Oracle OpenJD..."
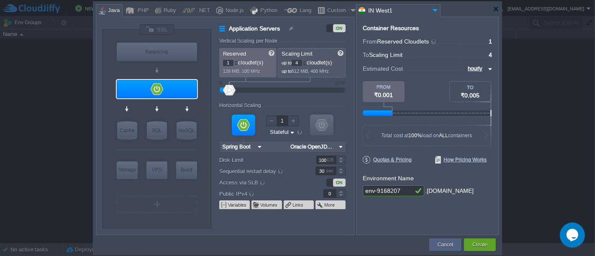
type input "Spring Boot"
click at [193, 91] on div at bounding box center [157, 89] width 80 height 18
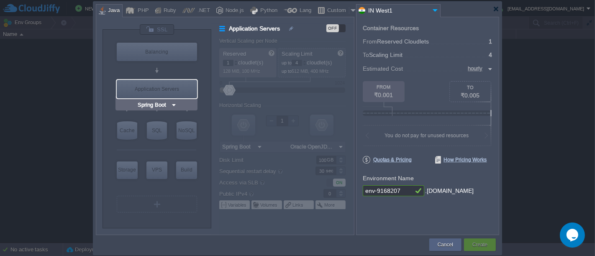
click at [193, 91] on div "Application Servers" at bounding box center [157, 89] width 80 height 18
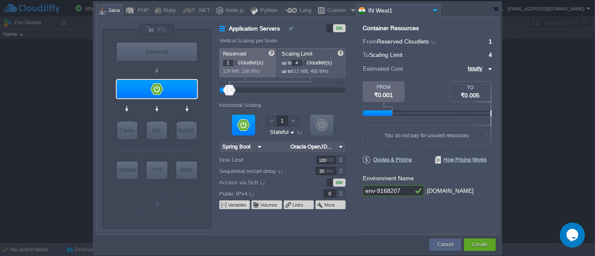
click at [234, 60] on div at bounding box center [236, 61] width 4 height 3
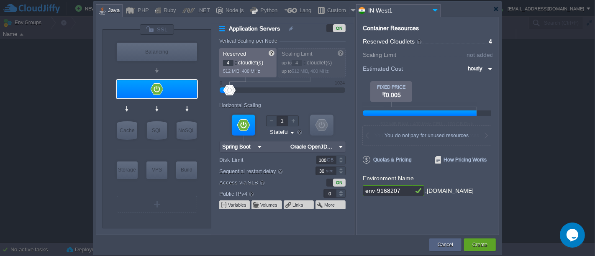
click at [234, 60] on div at bounding box center [236, 61] width 4 height 3
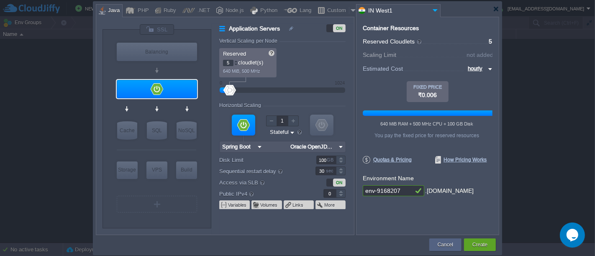
click at [234, 60] on div at bounding box center [236, 61] width 4 height 3
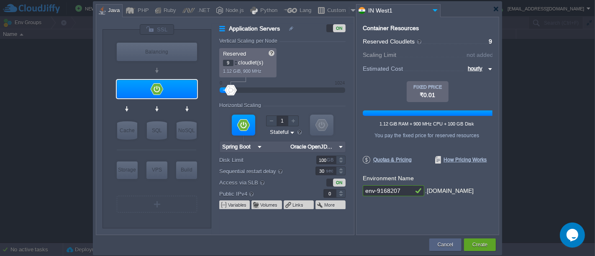
type input "10"
click at [234, 60] on div at bounding box center [236, 61] width 4 height 3
click at [186, 147] on input "MariaDB 12.0.2" at bounding box center [168, 147] width 43 height 8
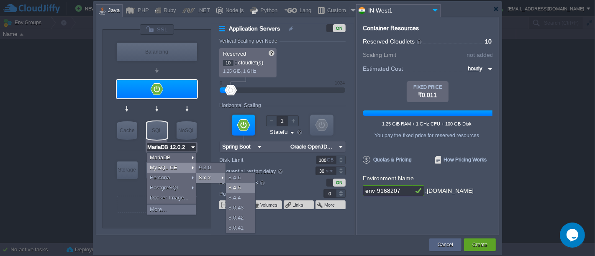
click at [230, 184] on div "8.4.5" at bounding box center [240, 188] width 29 height 10
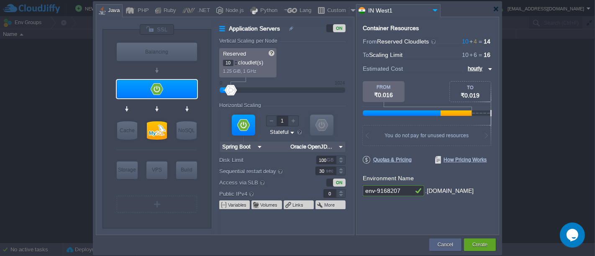
type input "Spring Boot"
click at [338, 146] on img at bounding box center [340, 146] width 9 height 11
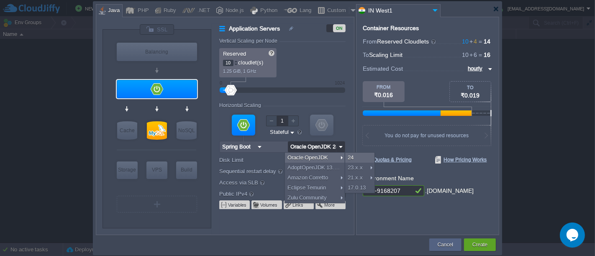
type input "Oracle OpenJD..."
click at [337, 107] on div "Horizontal Scaling" at bounding box center [282, 105] width 126 height 7
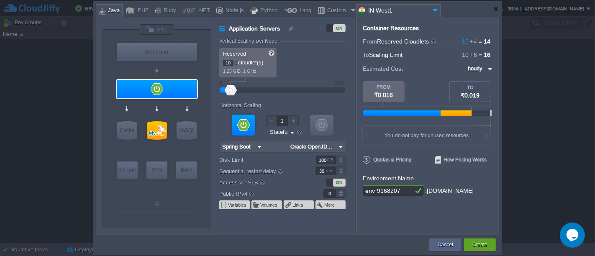
click at [404, 192] on input "env-9168207" at bounding box center [388, 190] width 50 height 11
click at [490, 71] on img at bounding box center [488, 69] width 7 height 10
click at [481, 81] on div "monthly" at bounding box center [478, 79] width 28 height 10
type input "monthly"
type input "MySQL CE 8.4.5"
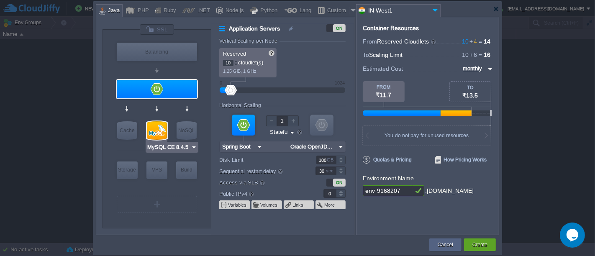
click at [154, 126] on div at bounding box center [157, 130] width 20 height 18
type input "SQL Databases"
type input "4"
type input "6"
type input "MySQL CE 8.4.5"
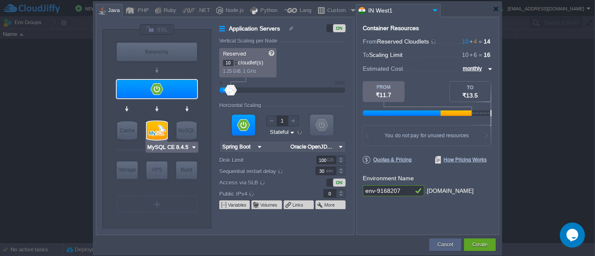
type input "8.4.5-almalinux-9"
type input "Stateless"
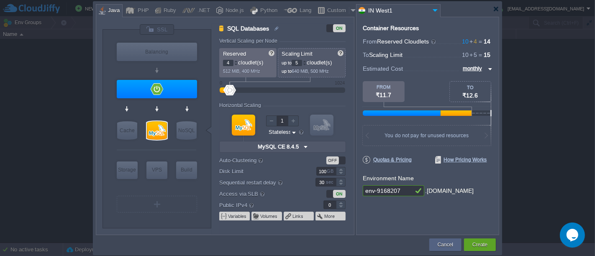
click at [306, 64] on div at bounding box center [304, 64] width 4 height 3
type input "4"
click at [306, 64] on div at bounding box center [304, 64] width 4 height 3
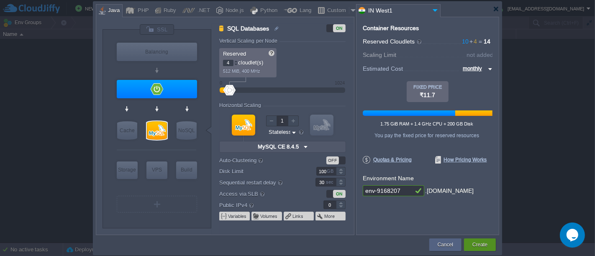
click at [483, 244] on button "Create" at bounding box center [479, 244] width 15 height 8
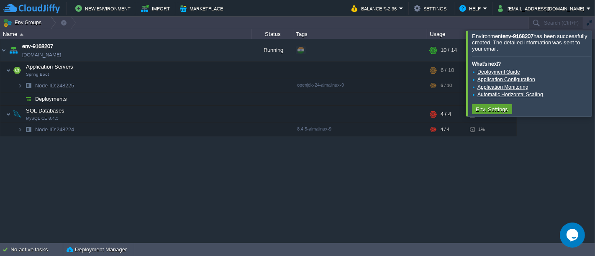
click at [594, 67] on div at bounding box center [605, 73] width 0 height 85
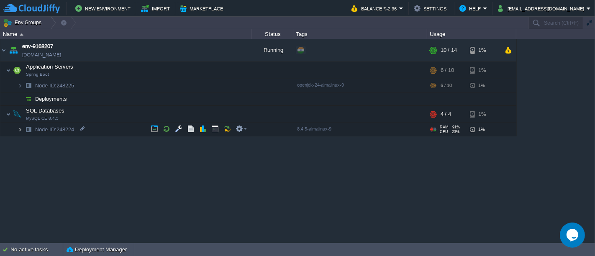
click at [21, 129] on img at bounding box center [20, 129] width 5 height 13
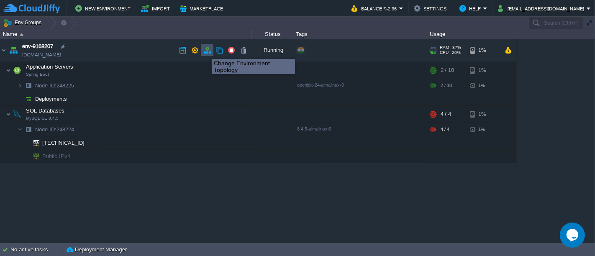
click at [205, 51] on button "button" at bounding box center [207, 50] width 8 height 8
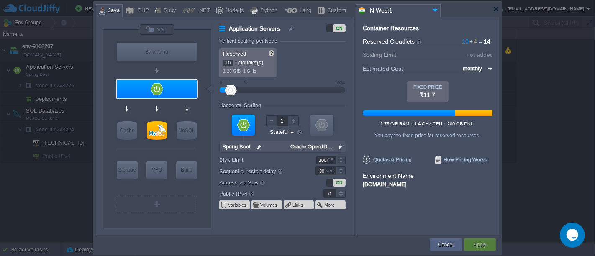
type input "MySQL CE 8.4.5"
click at [162, 137] on div at bounding box center [157, 130] width 20 height 18
type input "SQL Databases"
type input "4"
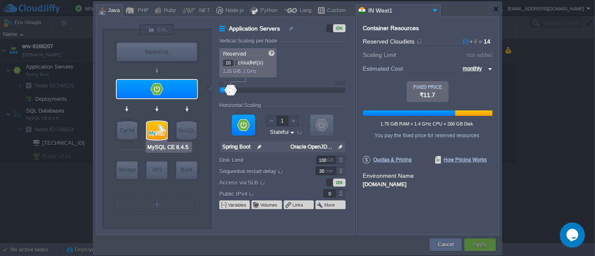
type input "MySQL CE 8.4.5"
type input "null"
type input "8.4.5-almalinux-9"
type input "Stateless"
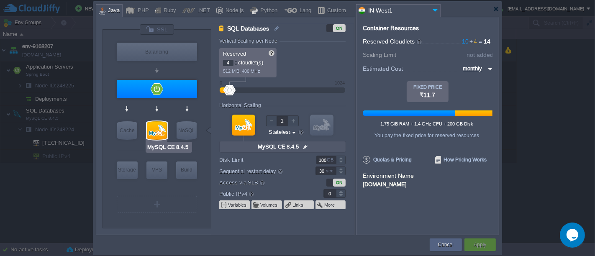
click at [174, 146] on input "MySQL CE 8.4.5" at bounding box center [169, 147] width 44 height 8
type input "Redis 7.2.4"
type input "5"
click at [235, 61] on div at bounding box center [236, 61] width 4 height 3
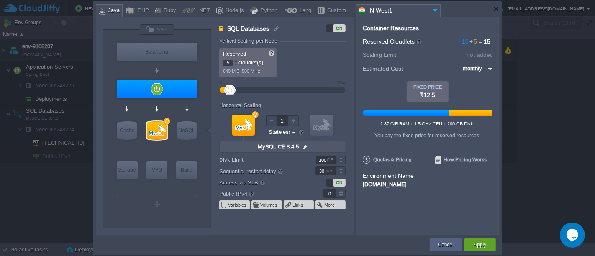
type input "6"
click at [235, 61] on div at bounding box center [236, 61] width 4 height 3
click at [484, 244] on button "Apply" at bounding box center [479, 244] width 13 height 8
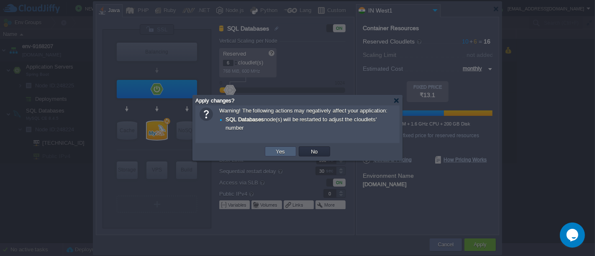
click at [285, 152] on button "Yes" at bounding box center [280, 152] width 14 height 8
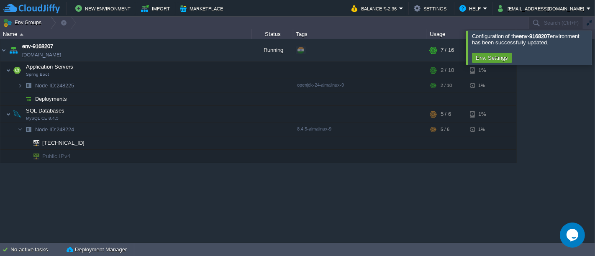
click at [594, 50] on div at bounding box center [605, 48] width 0 height 34
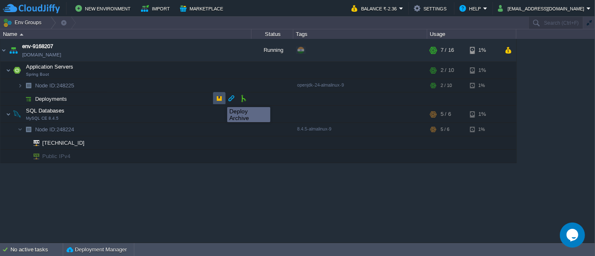
click at [221, 100] on button "button" at bounding box center [219, 98] width 8 height 8
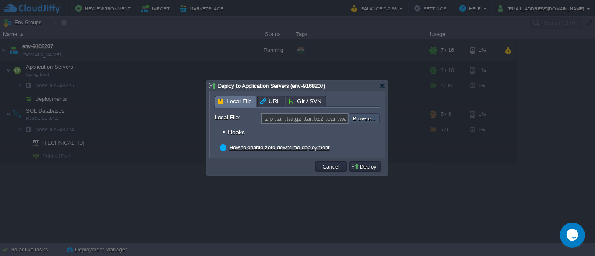
click at [355, 119] on input "file" at bounding box center [326, 118] width 106 height 10
type input "C:\fakepath\futureTrader.jar"
type input "futureTrader.jar"
click at [368, 168] on button "Deploy" at bounding box center [365, 167] width 28 height 8
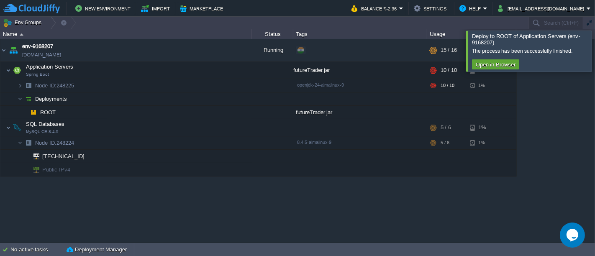
click at [594, 53] on div at bounding box center [605, 51] width 0 height 41
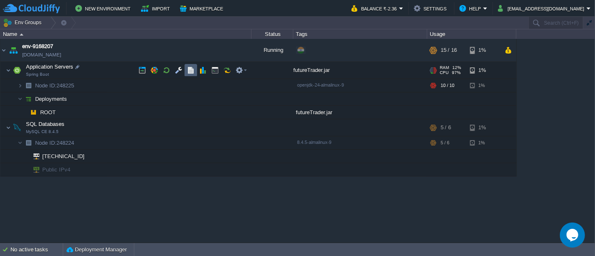
click at [192, 69] on button "button" at bounding box center [191, 70] width 8 height 8
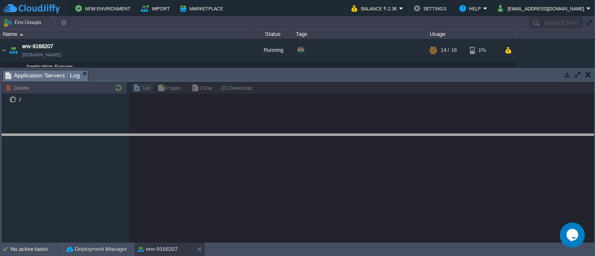
drag, startPoint x: 421, startPoint y: 74, endPoint x: 409, endPoint y: 146, distance: 72.0
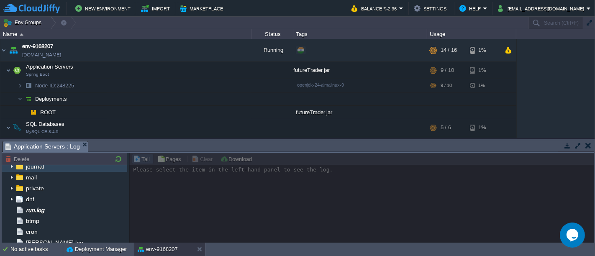
scroll to position [46, 0]
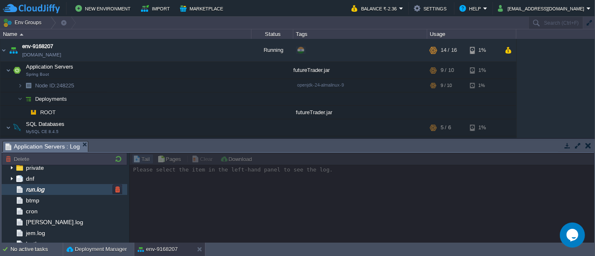
click at [42, 192] on span "run.log" at bounding box center [34, 190] width 21 height 8
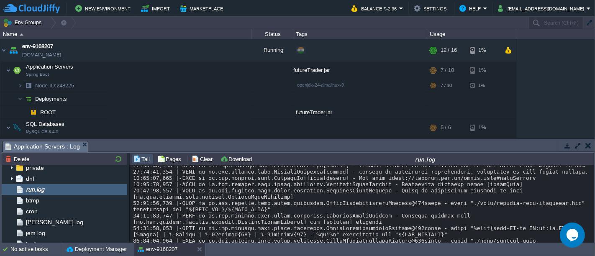
scroll to position [7888, 0]
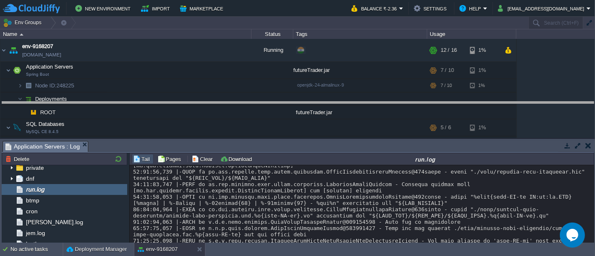
drag, startPoint x: 381, startPoint y: 146, endPoint x: 381, endPoint y: 107, distance: 38.9
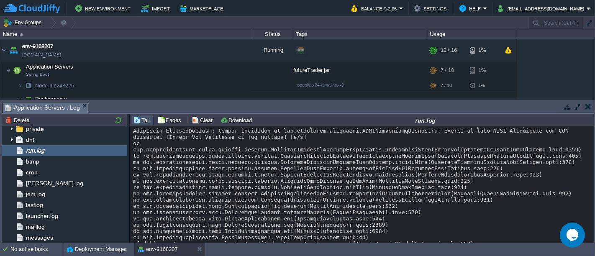
scroll to position [6827, 0]
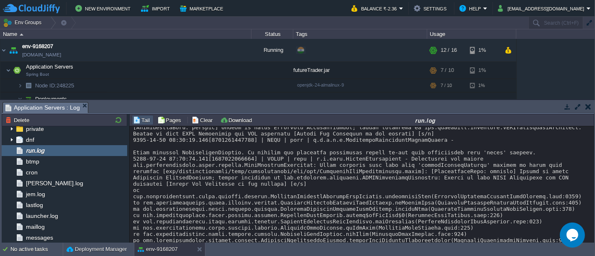
drag, startPoint x: 396, startPoint y: 204, endPoint x: 132, endPoint y: 180, distance: 264.9
click at [132, 180] on div "Loading..." at bounding box center [362, 184] width 465 height 117
copy div "... 44 common frames omitted Caused by: com.mysql.cj.exceptions.UnableToConnect…"
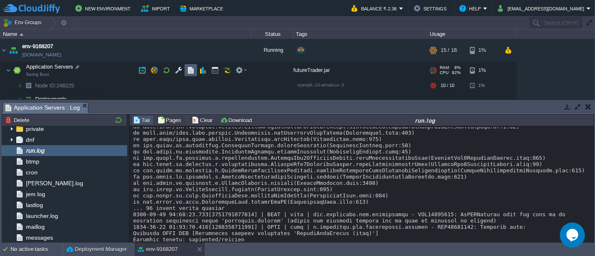
scroll to position [46, 0]
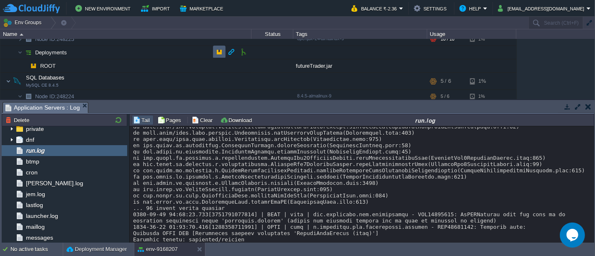
click at [221, 51] on button "button" at bounding box center [219, 52] width 8 height 8
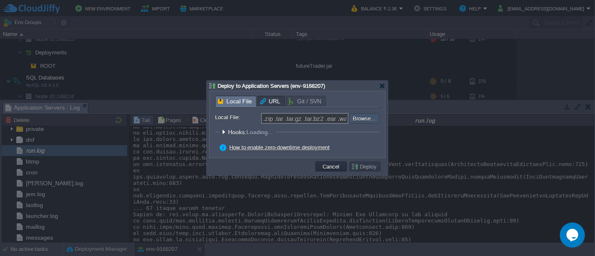
scroll to position [5097, 0]
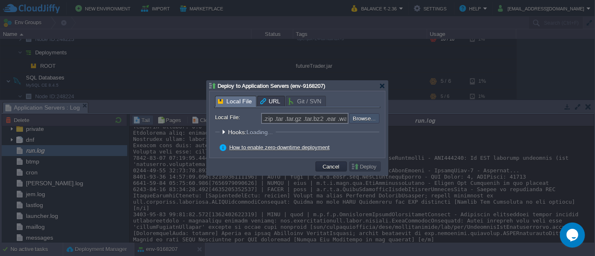
click at [377, 121] on input "file" at bounding box center [326, 118] width 106 height 10
type input "C:\fakepath\futureTrader.jar"
type input "futureTrader.jar"
click at [362, 167] on button "Deploy" at bounding box center [365, 167] width 28 height 8
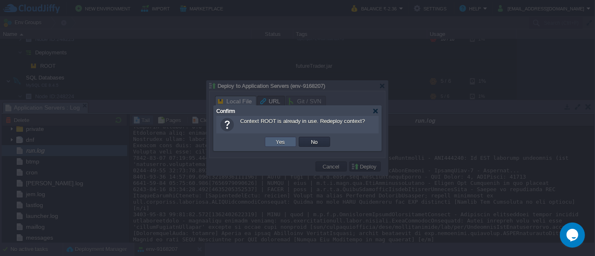
click at [293, 143] on td "Yes" at bounding box center [280, 142] width 31 height 10
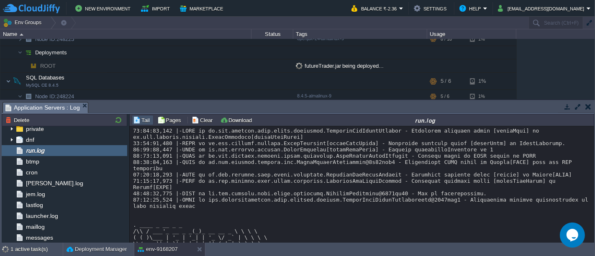
scroll to position [24, 0]
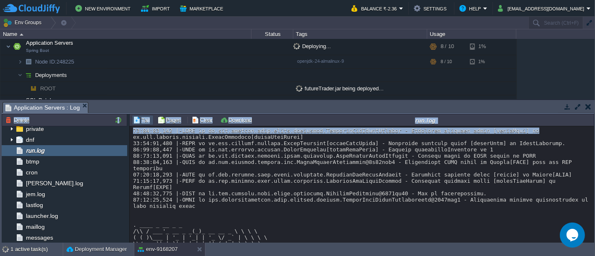
drag, startPoint x: 589, startPoint y: 129, endPoint x: 594, endPoint y: 222, distance: 93.4
click at [594, 222] on div "Tasks Activity Log Archive Git / SVN Application Servers : Log Node ID: 248225 …" at bounding box center [297, 171] width 595 height 143
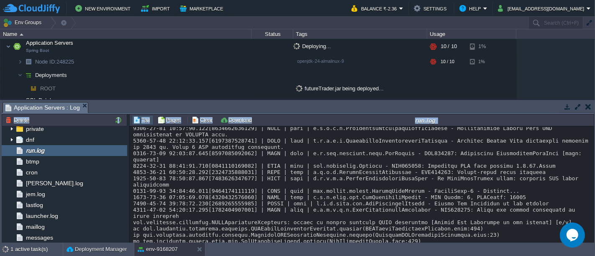
scroll to position [15388, 0]
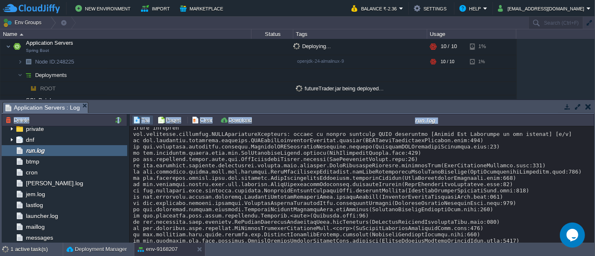
drag, startPoint x: 591, startPoint y: 131, endPoint x: 26, endPoint y: 23, distance: 576.0
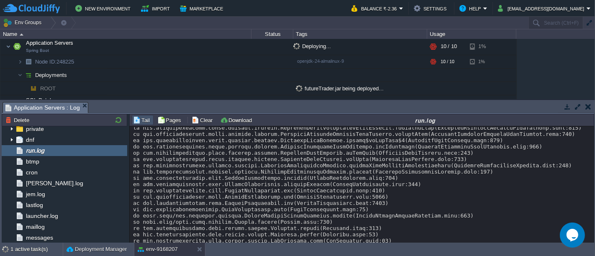
scroll to position [14742, 0]
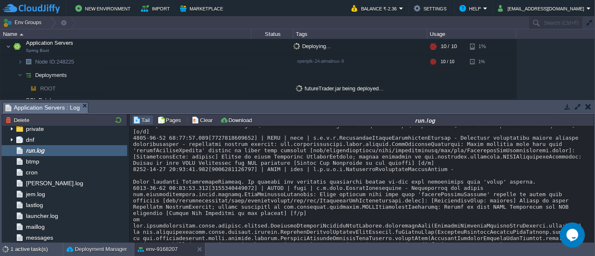
drag, startPoint x: 593, startPoint y: 232, endPoint x: 593, endPoint y: 247, distance: 14.2
click at [593, 247] on body "New Environment Import Marketplace Bonus ₹0.00 Upgrade Account Balance ₹-2.36 S…" at bounding box center [297, 128] width 595 height 256
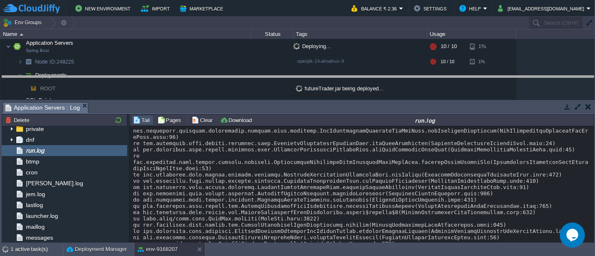
drag, startPoint x: 410, startPoint y: 109, endPoint x: 410, endPoint y: 77, distance: 31.8
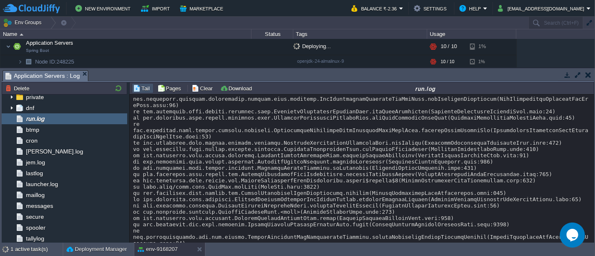
scroll to position [15611, 0]
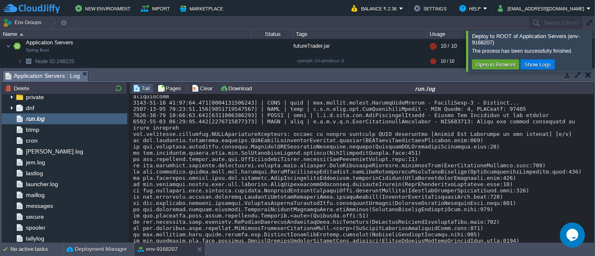
scroll to position [14723, 0]
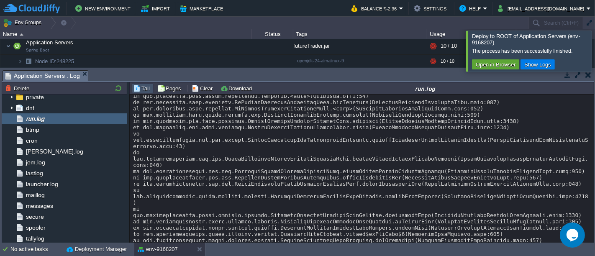
drag, startPoint x: 589, startPoint y: 233, endPoint x: 589, endPoint y: 239, distance: 5.4
click at [589, 239] on div "Loading..." at bounding box center [362, 168] width 465 height 149
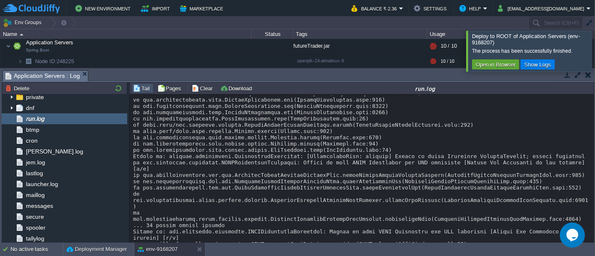
scroll to position [15598, 0]
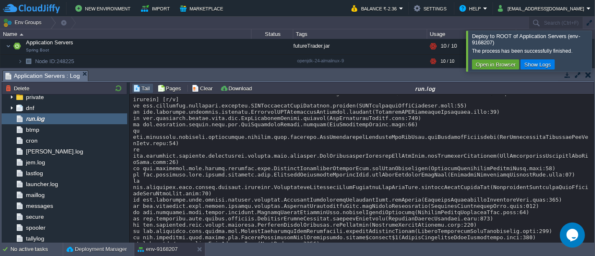
click at [594, 52] on div at bounding box center [605, 51] width 0 height 41
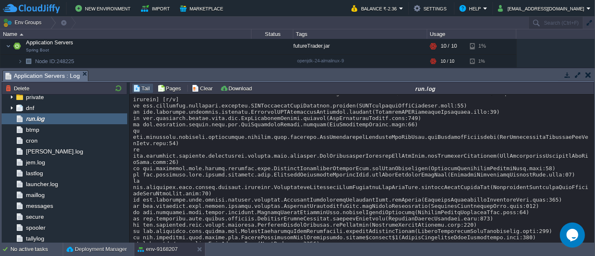
scroll to position [15485, 0]
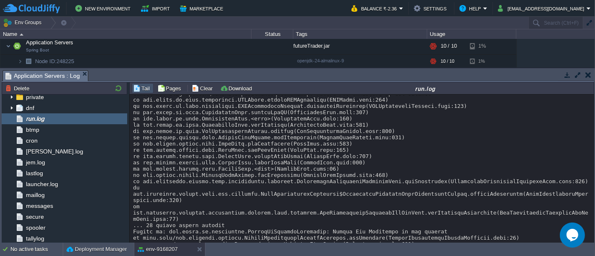
scroll to position [15535, 0]
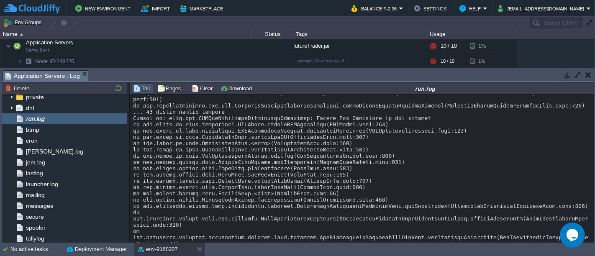
scroll to position [15586, 0]
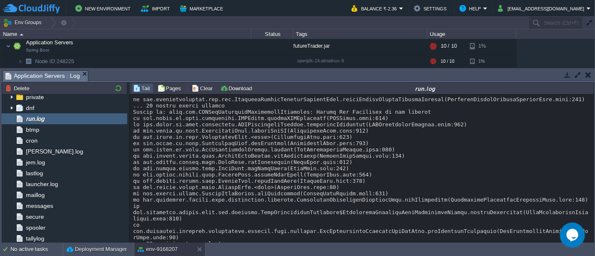
click at [589, 74] on button "button" at bounding box center [588, 75] width 6 height 8
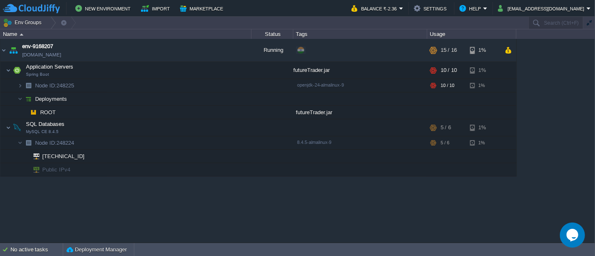
scroll to position [0, 0]
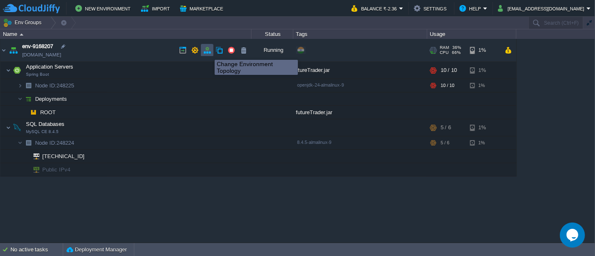
click at [208, 52] on button "button" at bounding box center [207, 50] width 8 height 8
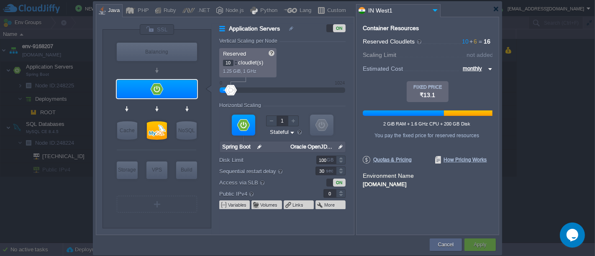
click at [495, 12] on div at bounding box center [297, 9] width 403 height 15
click at [497, 10] on div at bounding box center [496, 9] width 6 height 6
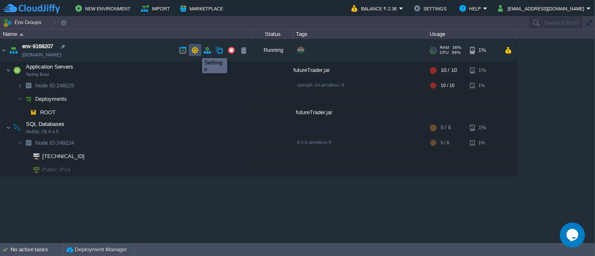
click at [196, 51] on button "button" at bounding box center [195, 50] width 8 height 8
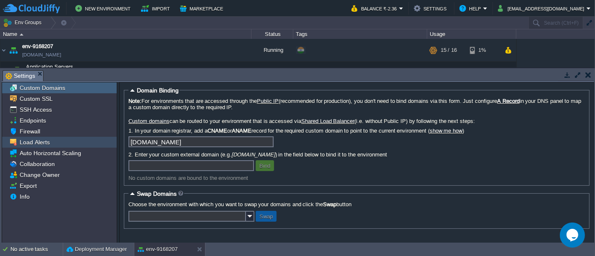
click at [58, 145] on div "Load Alerts" at bounding box center [59, 142] width 115 height 11
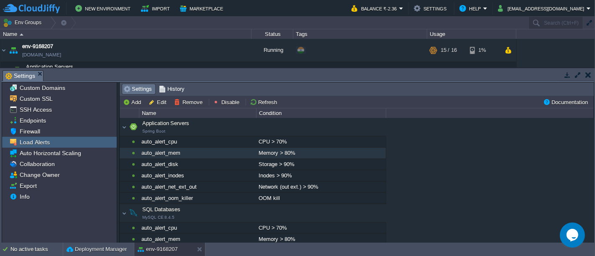
click at [264, 148] on div "Memory > 80%" at bounding box center [320, 153] width 129 height 11
click at [236, 105] on button "Disable" at bounding box center [227, 102] width 29 height 8
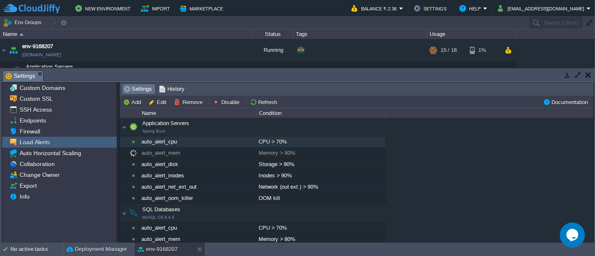
click at [240, 137] on div "auto_alert_cpu" at bounding box center [197, 141] width 116 height 11
click at [226, 98] on button "Disable" at bounding box center [227, 102] width 29 height 8
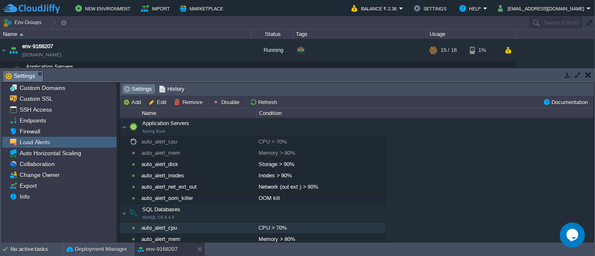
click at [267, 227] on div "CPU > 70%" at bounding box center [320, 227] width 129 height 11
click at [232, 100] on button "Disable" at bounding box center [227, 102] width 29 height 8
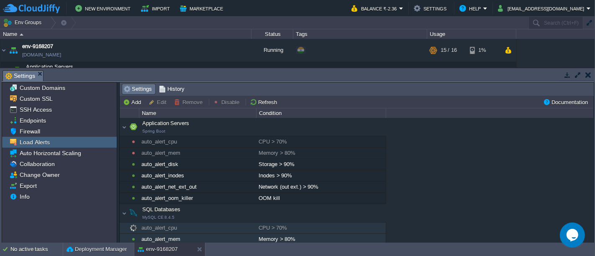
scroll to position [1, 0]
click at [259, 236] on div "Memory > 80%" at bounding box center [320, 238] width 129 height 11
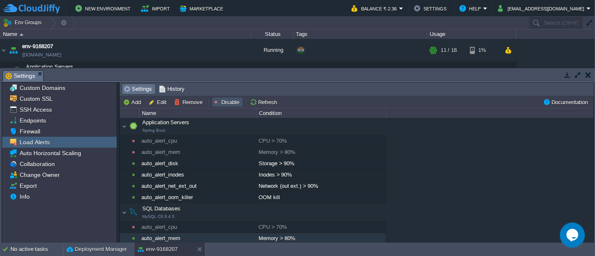
click at [228, 105] on button "Disable" at bounding box center [227, 102] width 29 height 8
click at [590, 75] on button "button" at bounding box center [588, 75] width 6 height 8
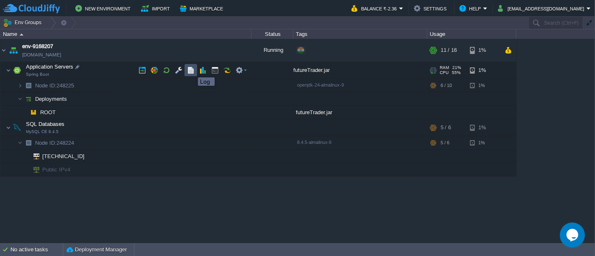
click at [191, 70] on button "button" at bounding box center [191, 70] width 8 height 8
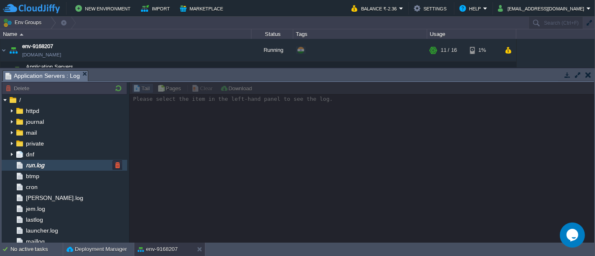
click at [57, 166] on div "run.log" at bounding box center [64, 165] width 125 height 11
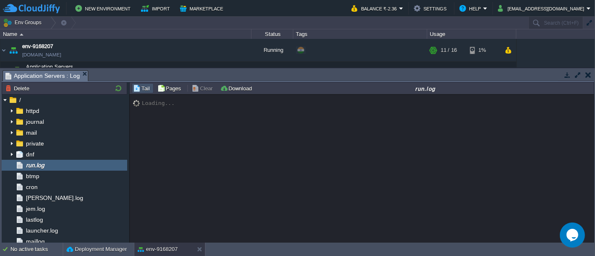
drag, startPoint x: 67, startPoint y: 196, endPoint x: 174, endPoint y: 213, distance: 108.1
click at [174, 213] on div "Node ID: 248225 Delete / httpd journal mail private dnf run.log btmp cron [PERS…" at bounding box center [298, 162] width 592 height 161
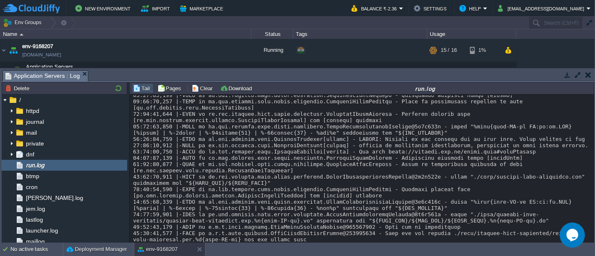
scroll to position [7892, 0]
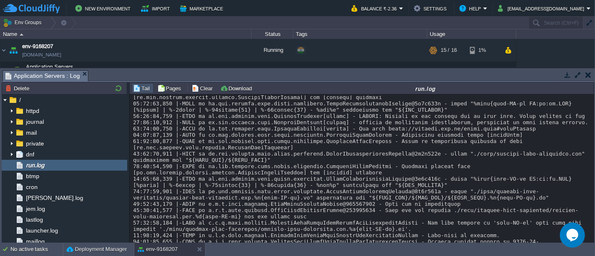
click at [590, 72] on button "button" at bounding box center [588, 75] width 6 height 8
